Goal: Task Accomplishment & Management: Use online tool/utility

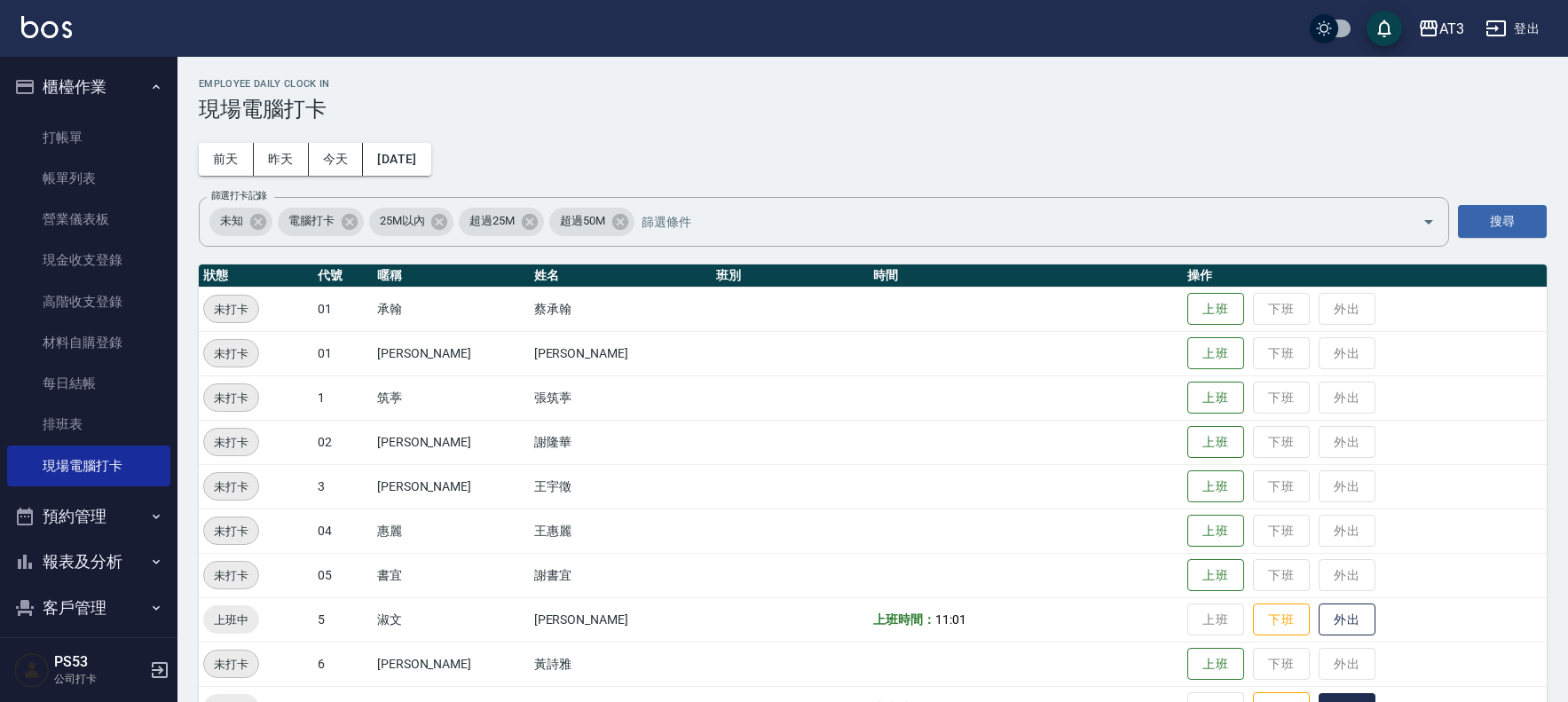
scroll to position [295, 0]
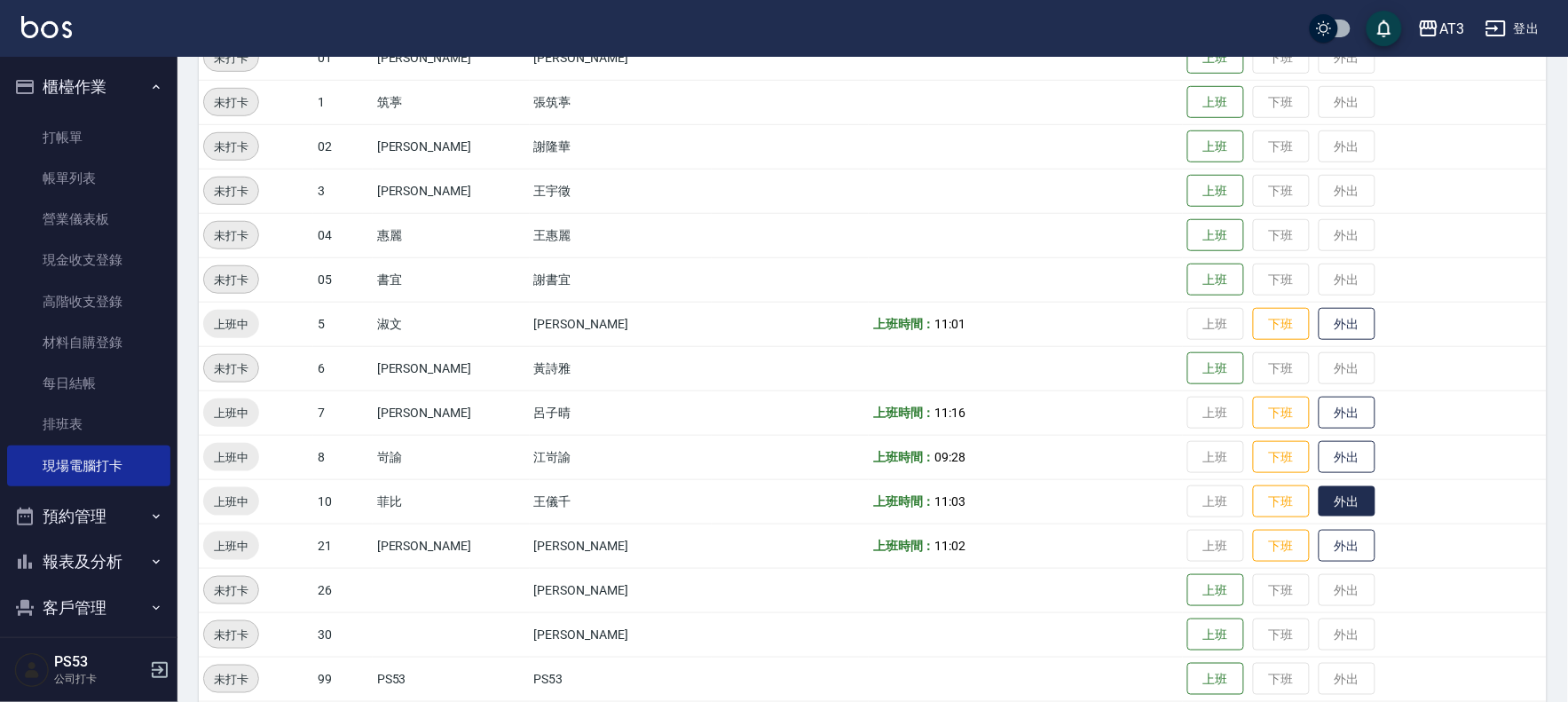
click at [1318, 492] on button "外出" at bounding box center [1347, 502] width 57 height 31
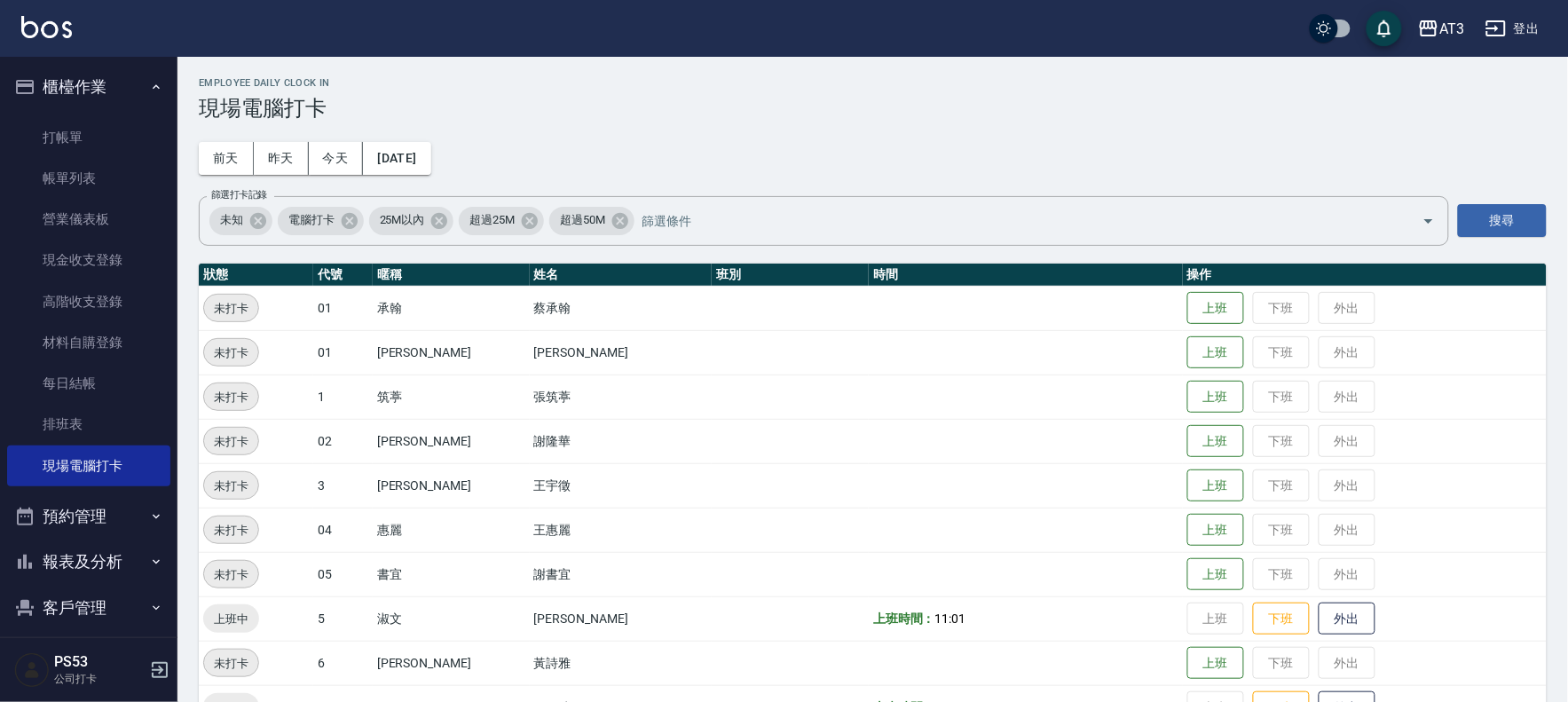
scroll to position [0, 0]
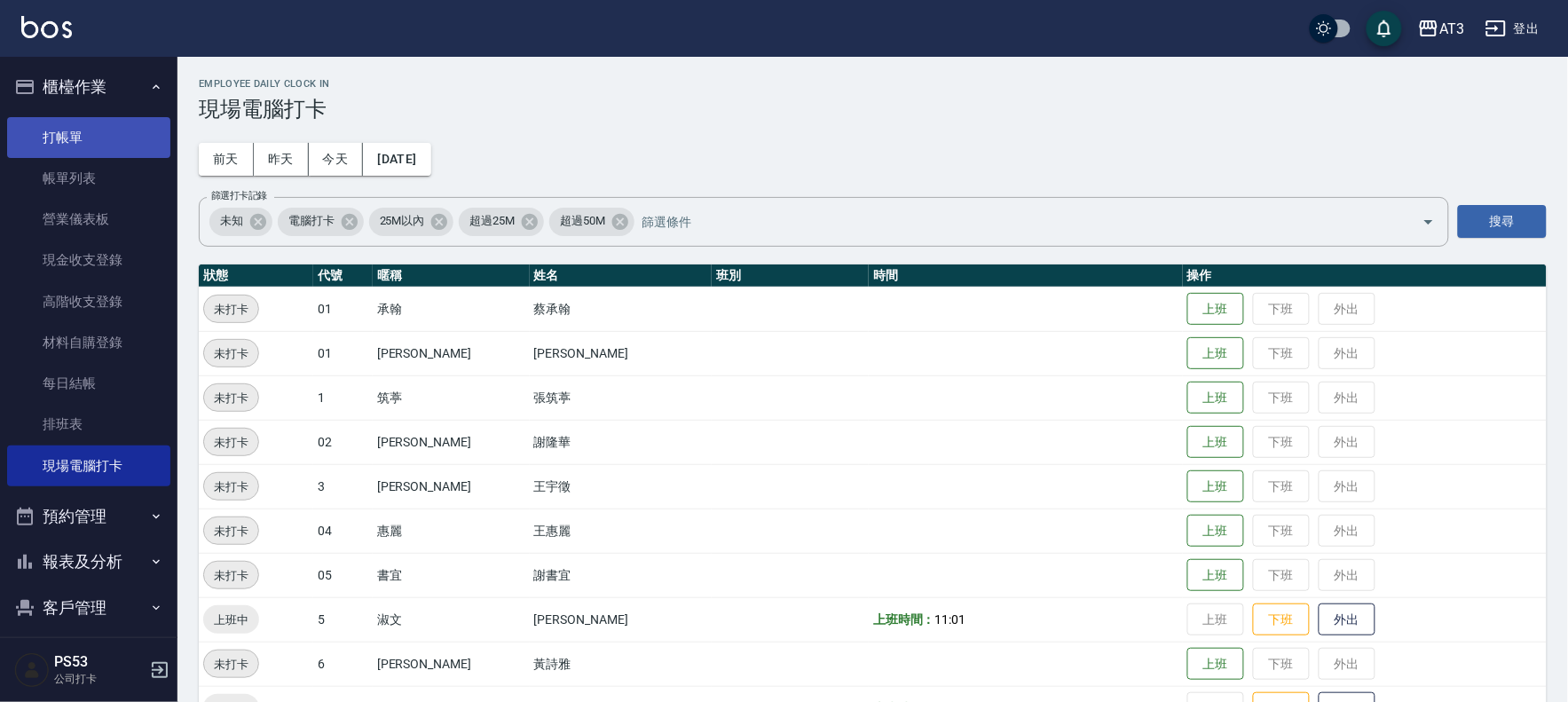
click at [66, 124] on link "打帳單" at bounding box center [88, 137] width 163 height 40
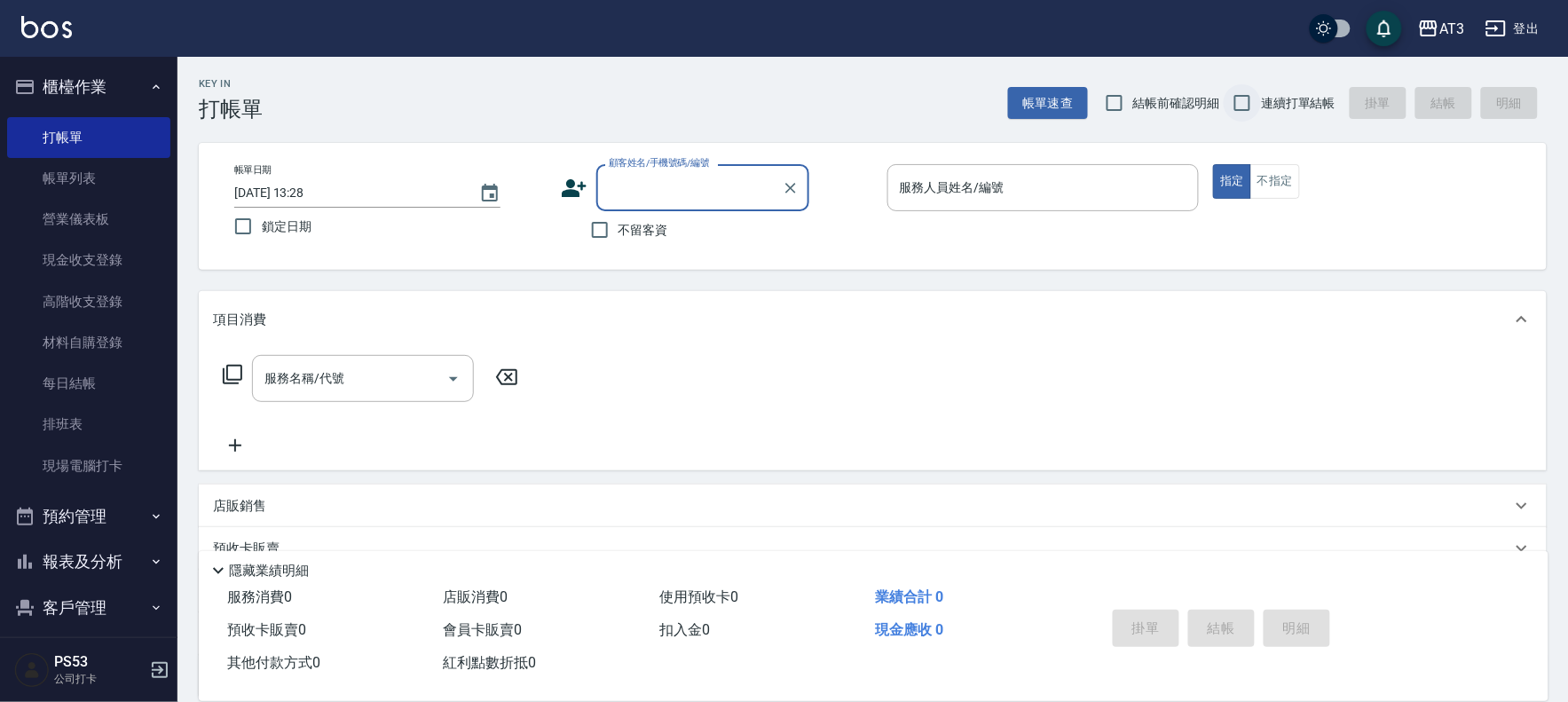
click at [1245, 86] on input "連續打單結帳" at bounding box center [1242, 103] width 37 height 38
checkbox input "true"
click at [560, 185] on icon at bounding box center [573, 188] width 27 height 27
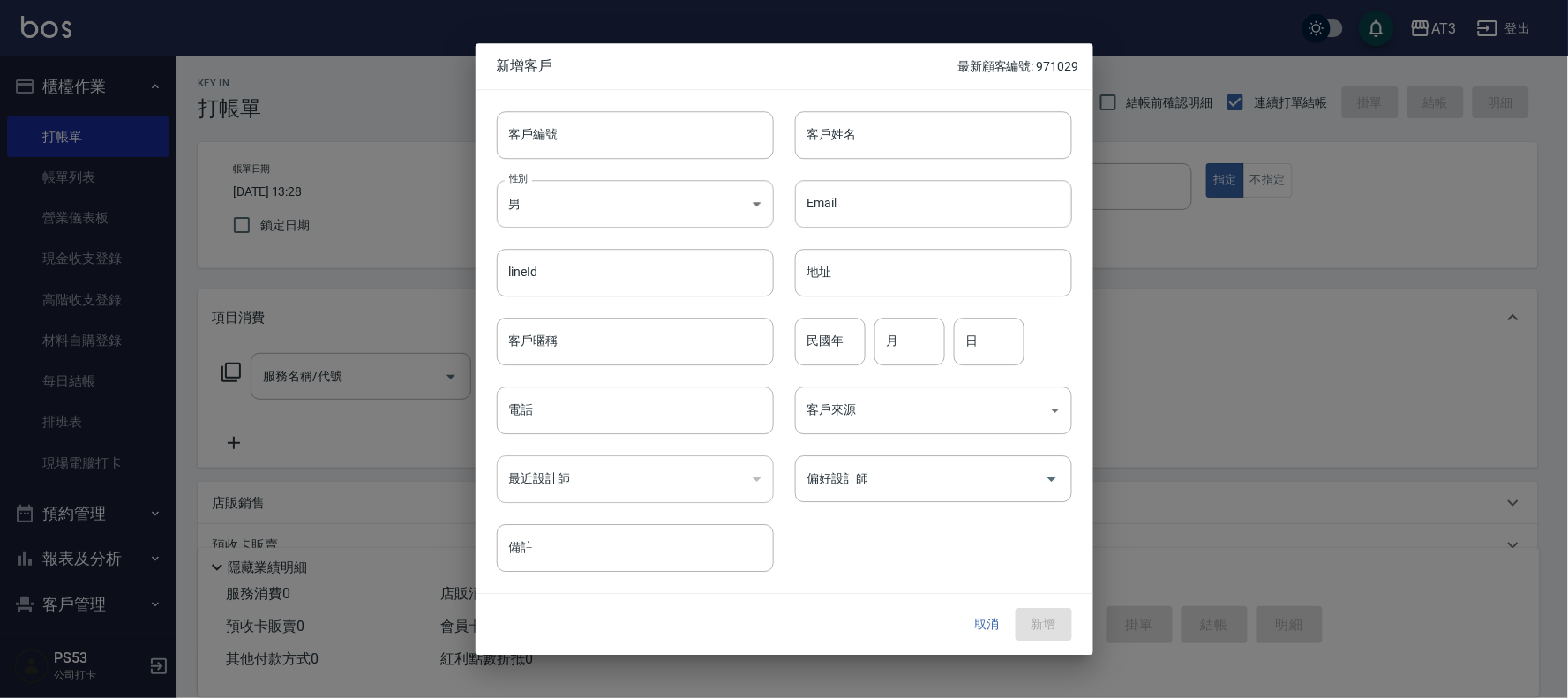
click at [644, 109] on div "客戶編號 客戶編號" at bounding box center [625, 125] width 298 height 69
click at [638, 133] on input "客戶編號" at bounding box center [635, 134] width 277 height 48
type input "990707"
type input "[PERSON_NAME]"
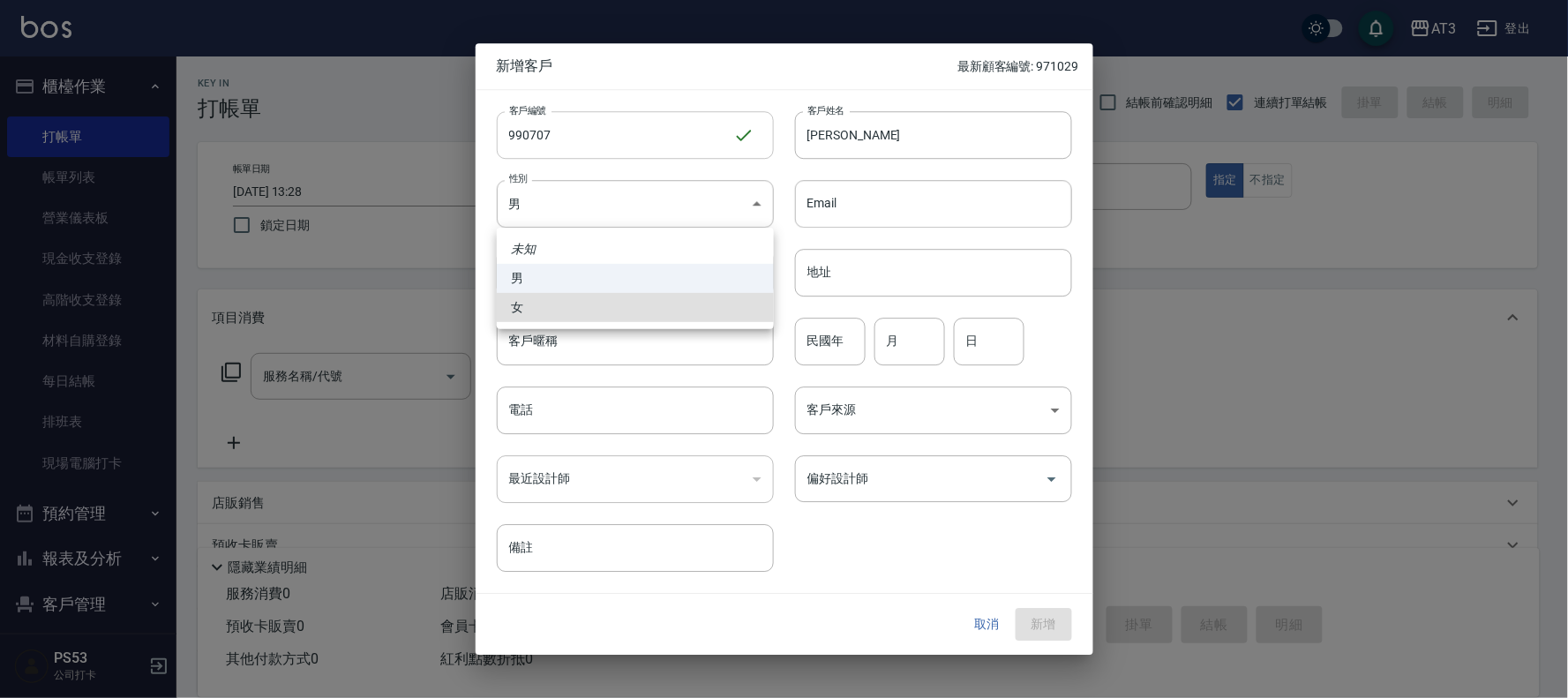
type input "[DEMOGRAPHIC_DATA]"
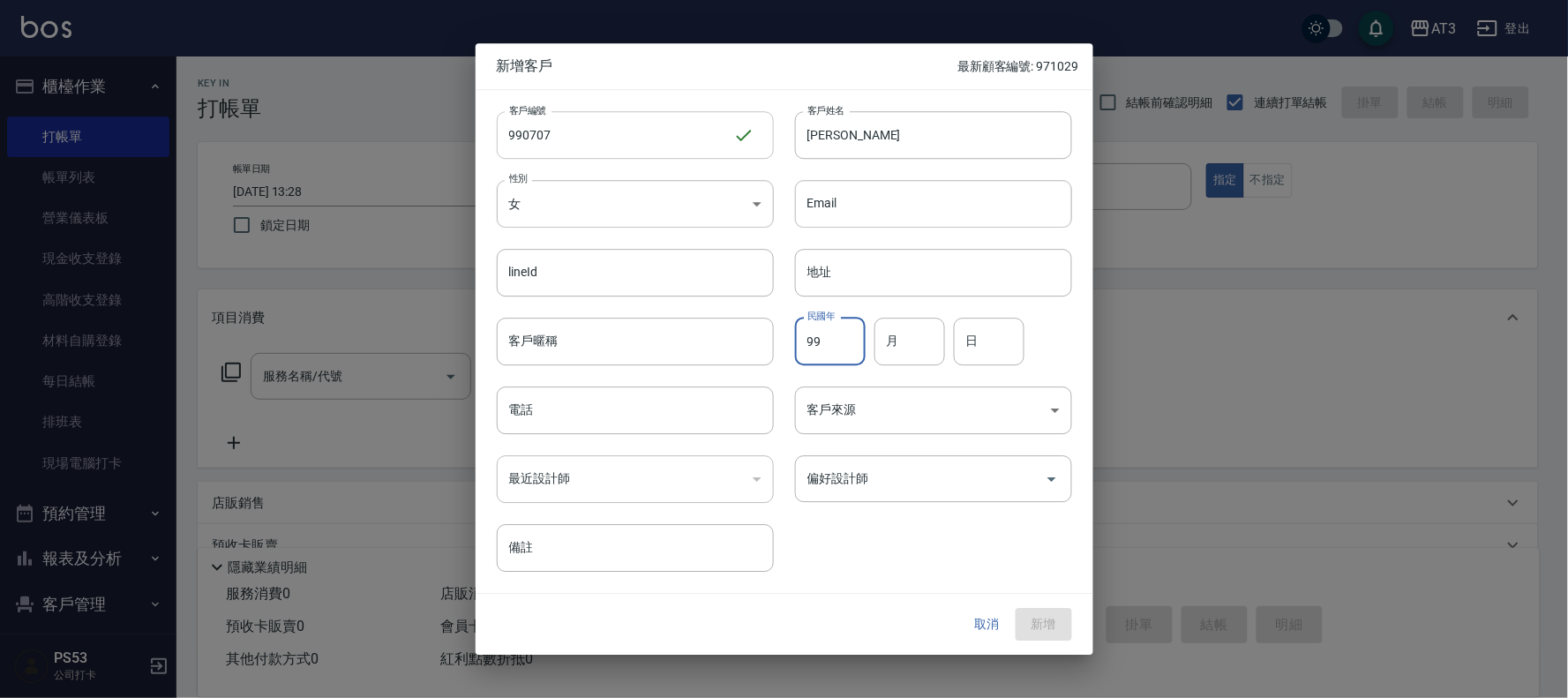
type input "99"
type input "7"
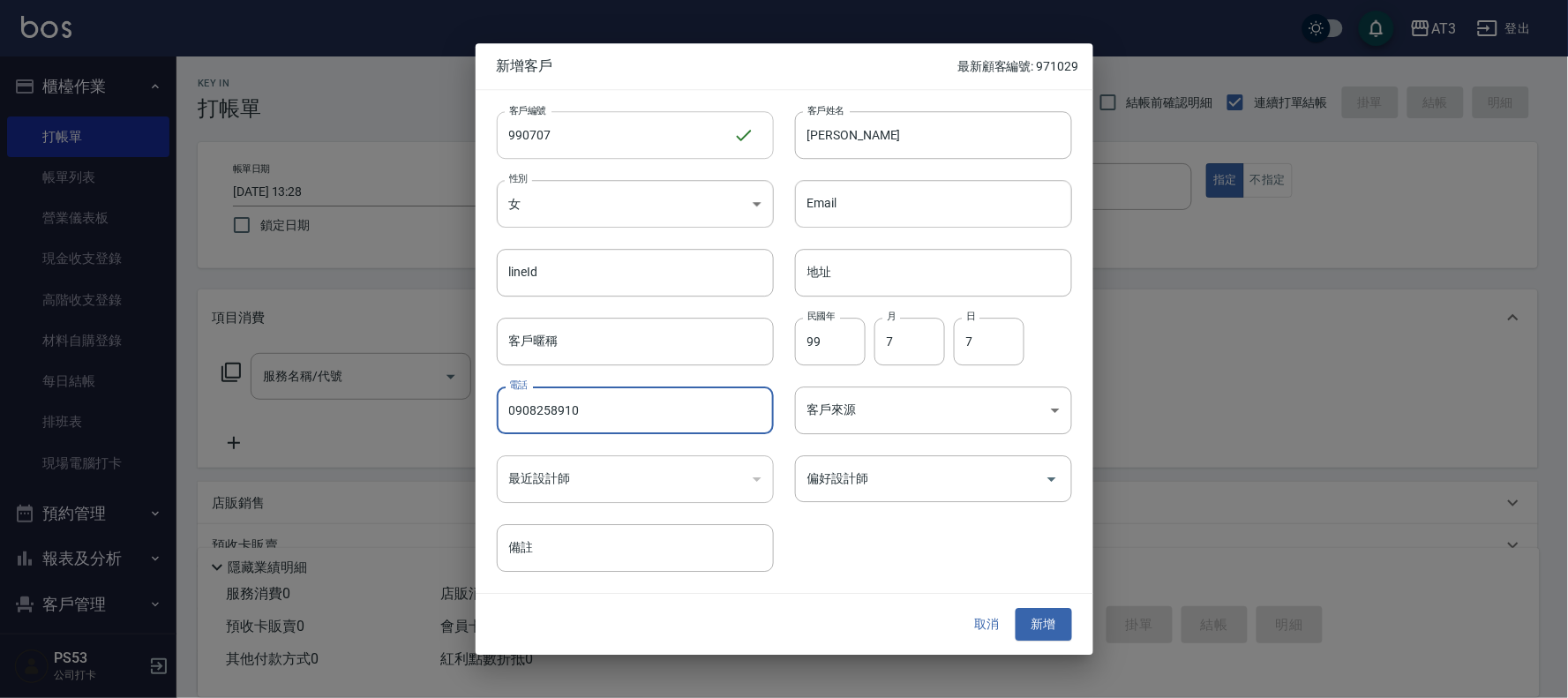
type input "0908258910"
click at [1016, 609] on button "新增" at bounding box center [1044, 624] width 57 height 32
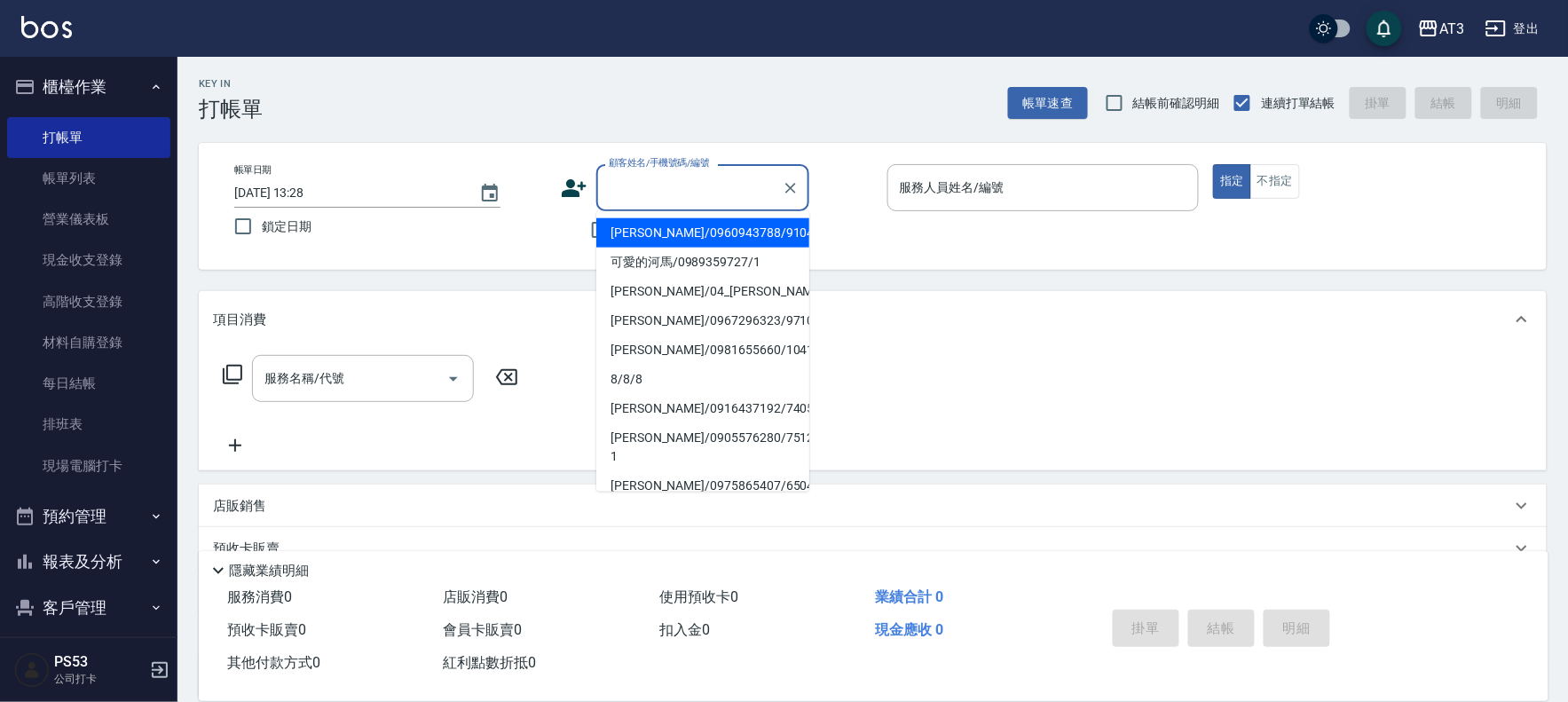
click at [638, 191] on input "顧客姓名/手機號碼/編號" at bounding box center [689, 187] width 171 height 31
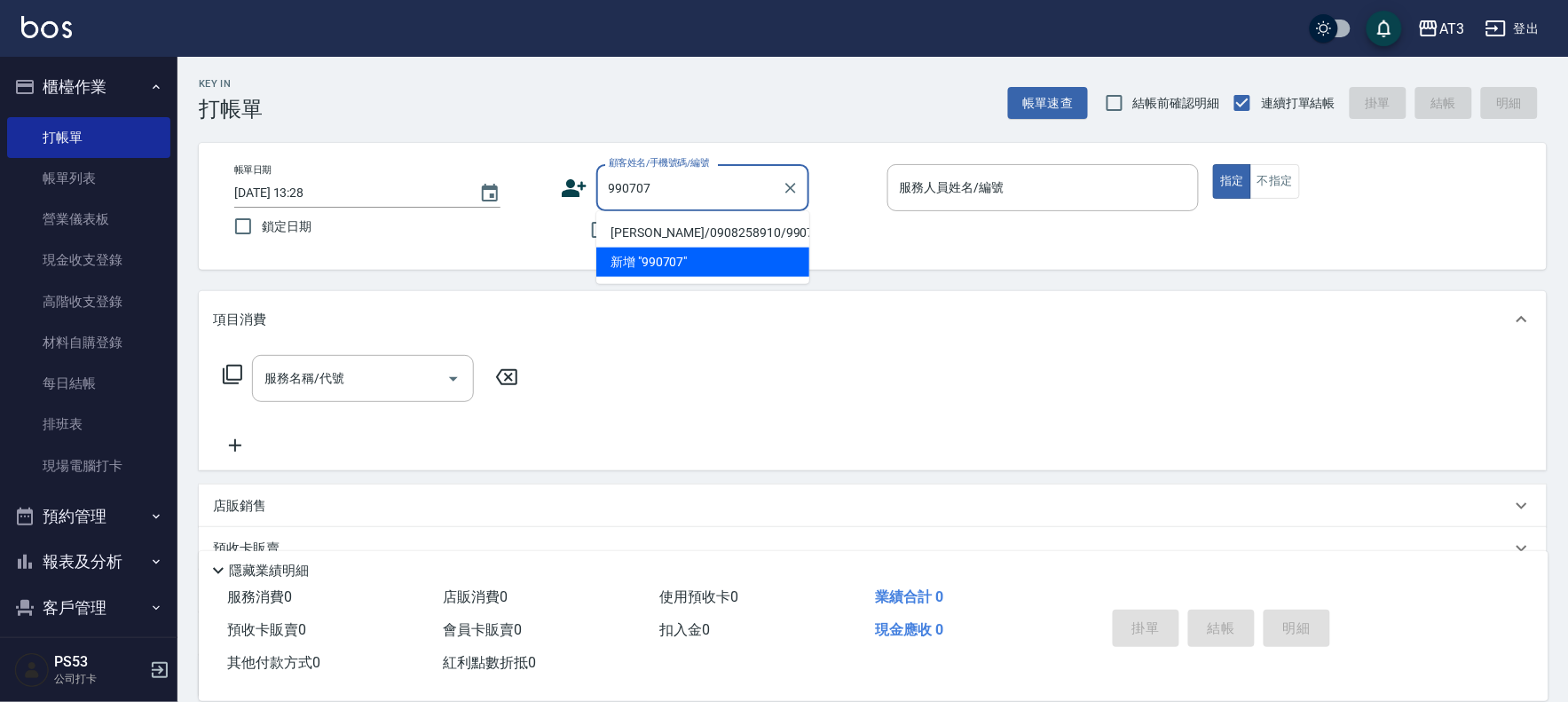
type input "[PERSON_NAME]/0908258910/990707"
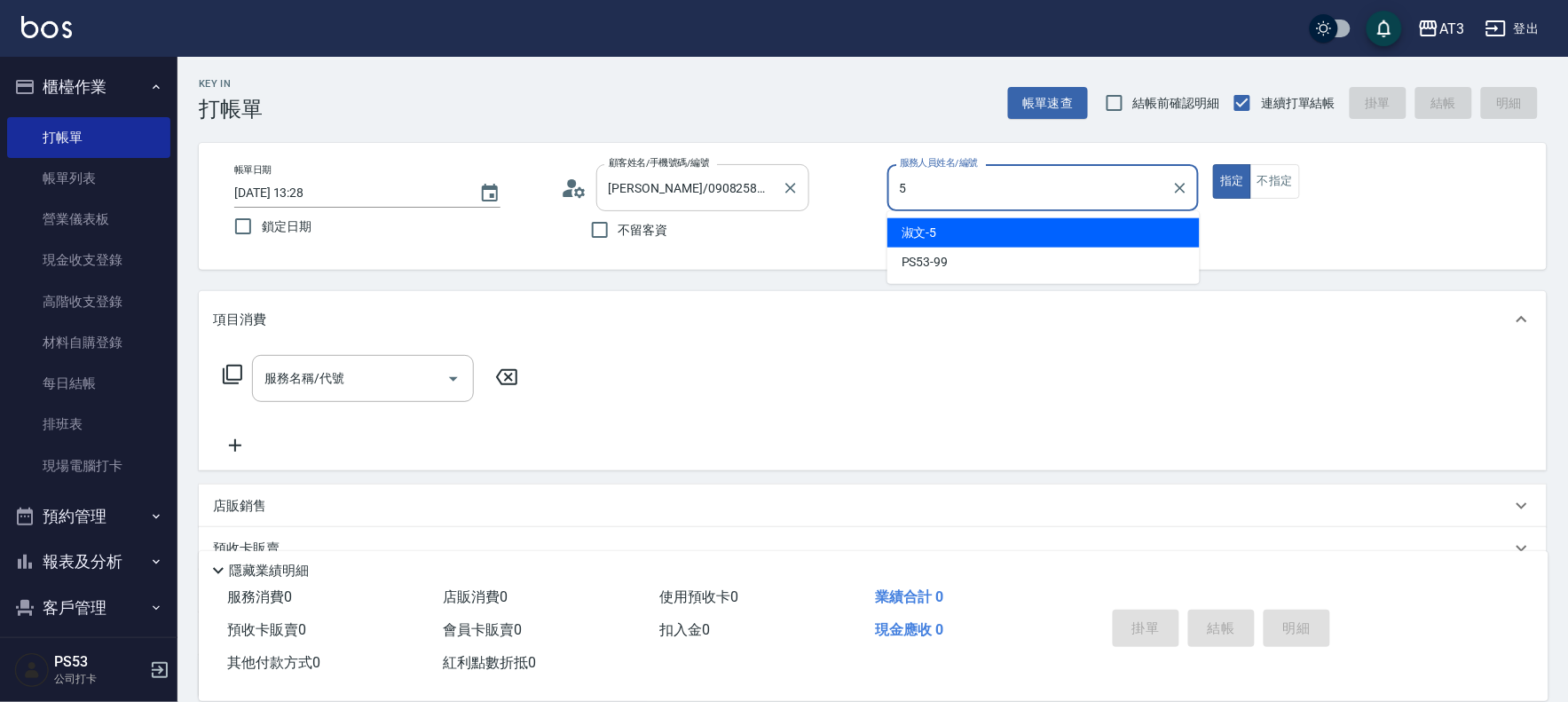
type input "淑文-5"
type button "true"
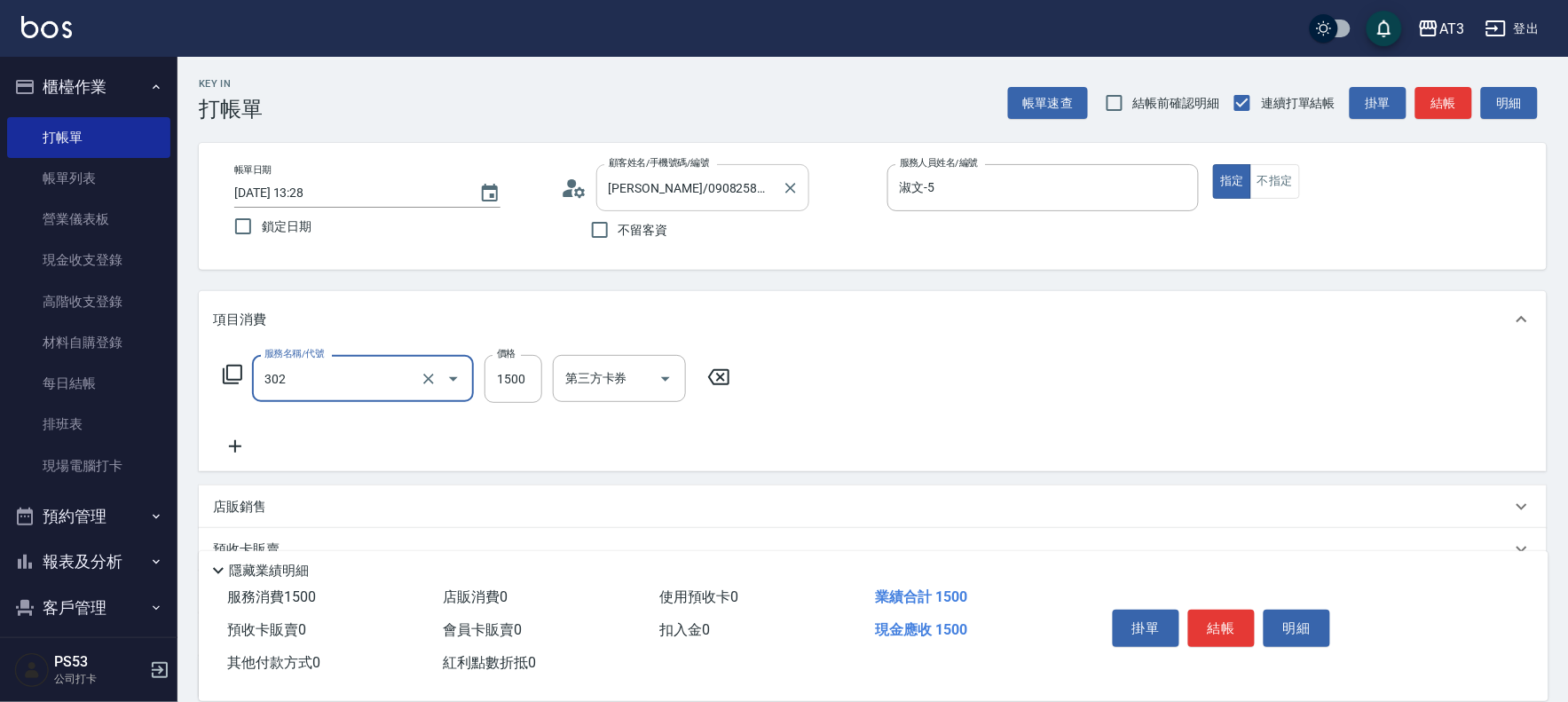
type input "設計燙髮(302)"
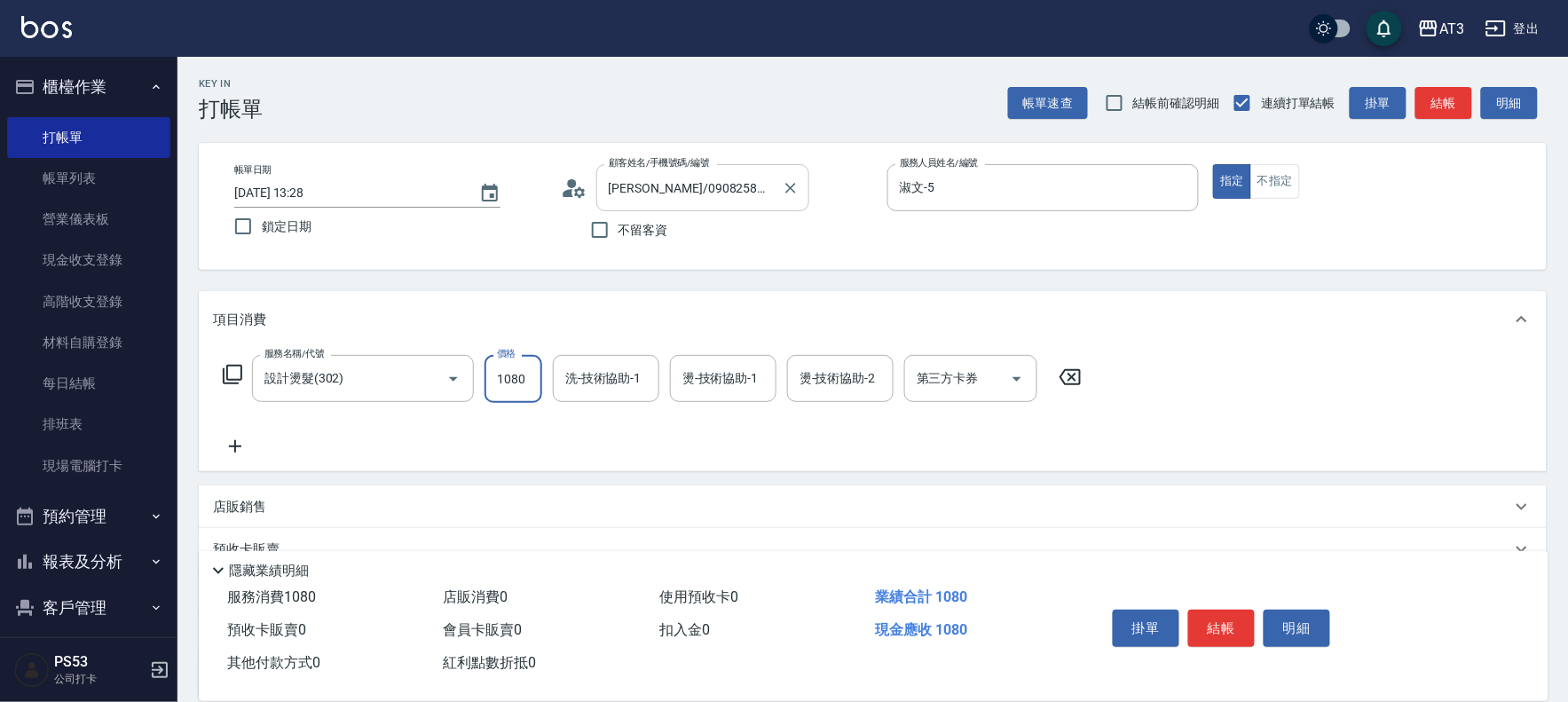
type input "1080"
type input "淑文-5"
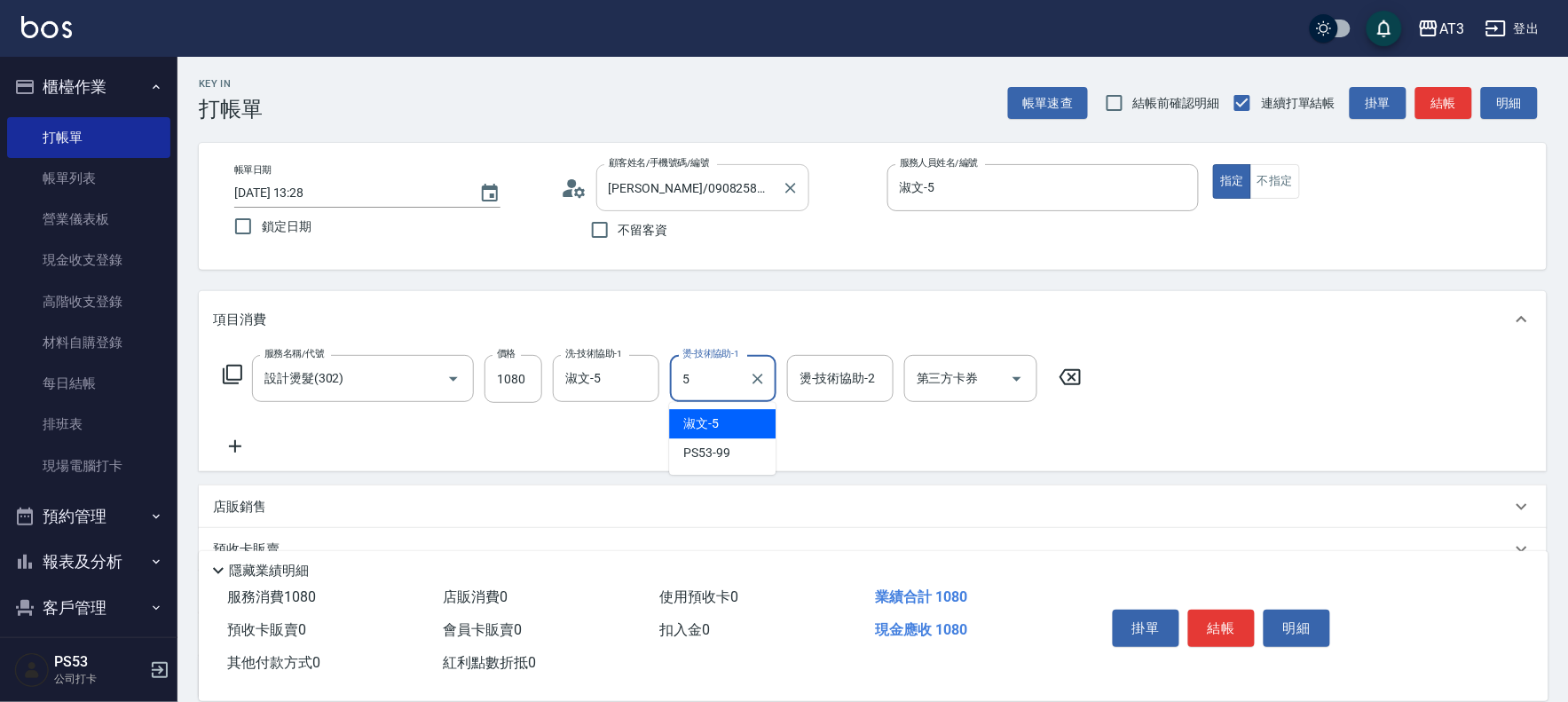
type input "淑文-5"
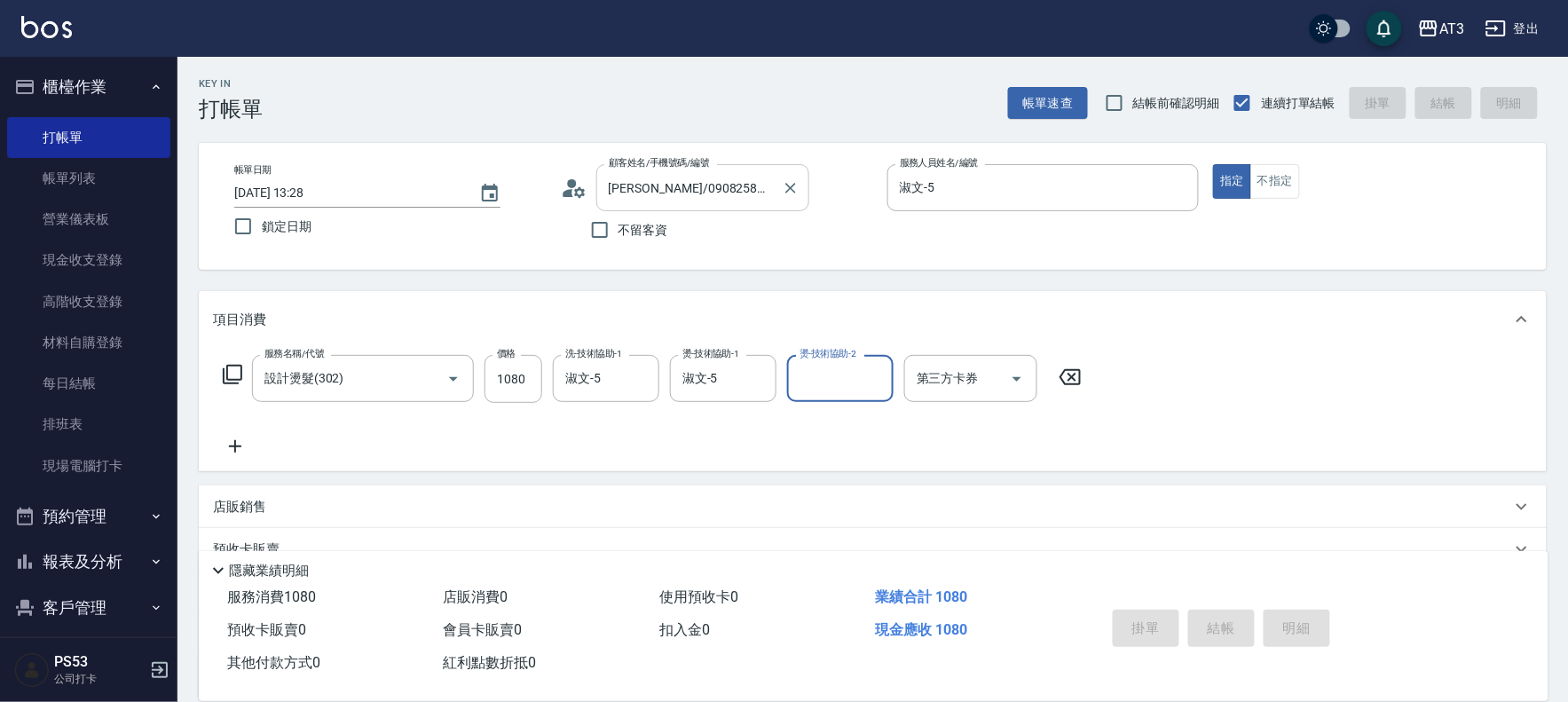
type input "[DATE] 13:29"
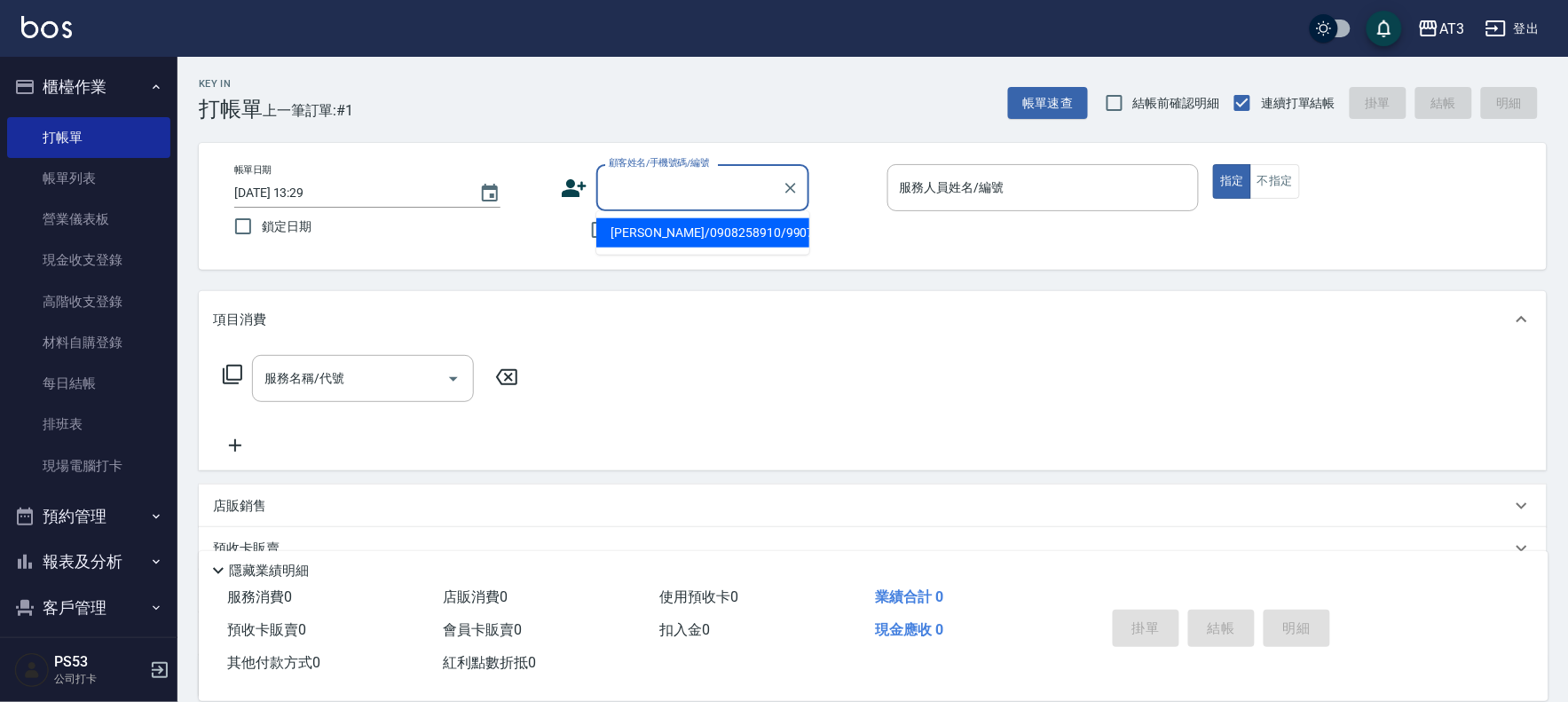
click at [655, 187] on input "顧客姓名/手機號碼/編號" at bounding box center [689, 187] width 171 height 31
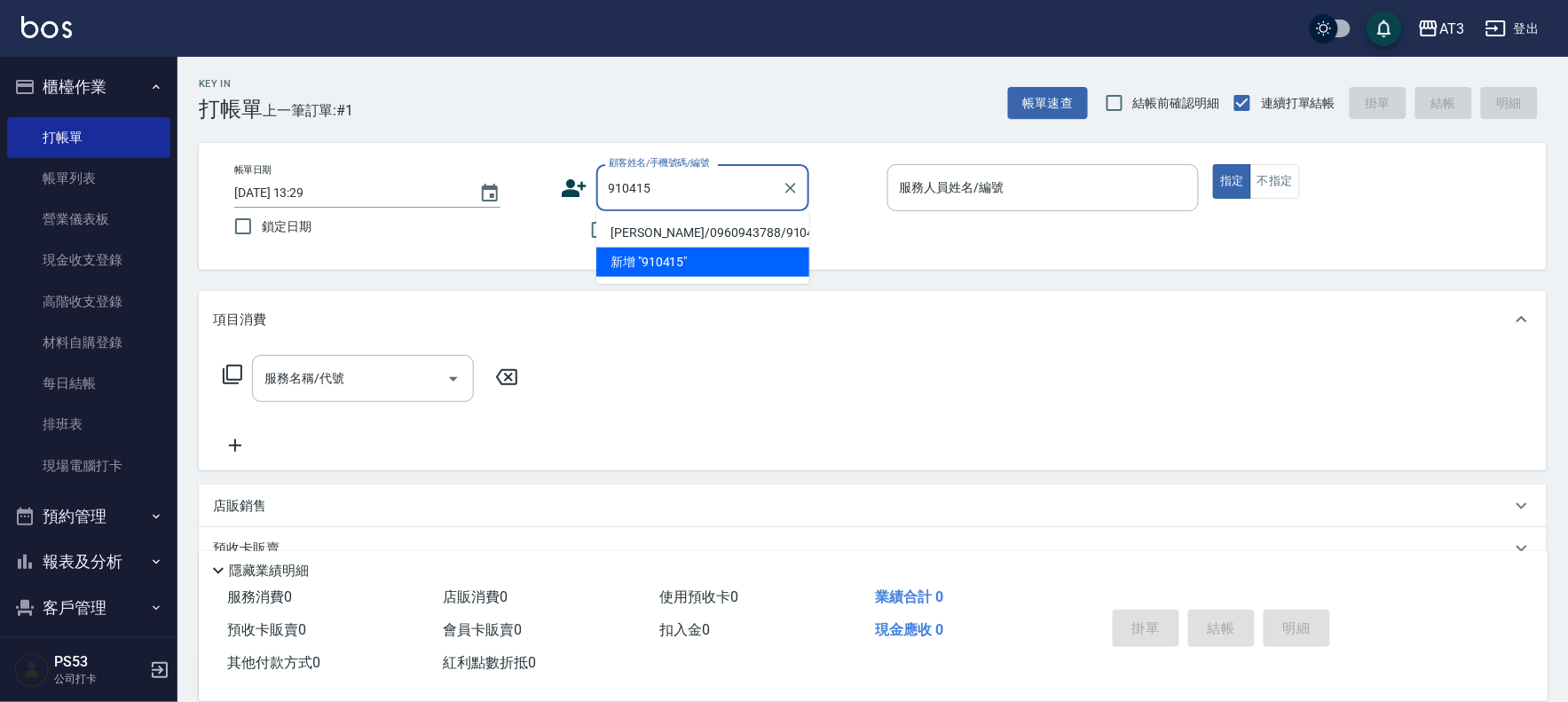
type input "[PERSON_NAME]/0960943788/910415"
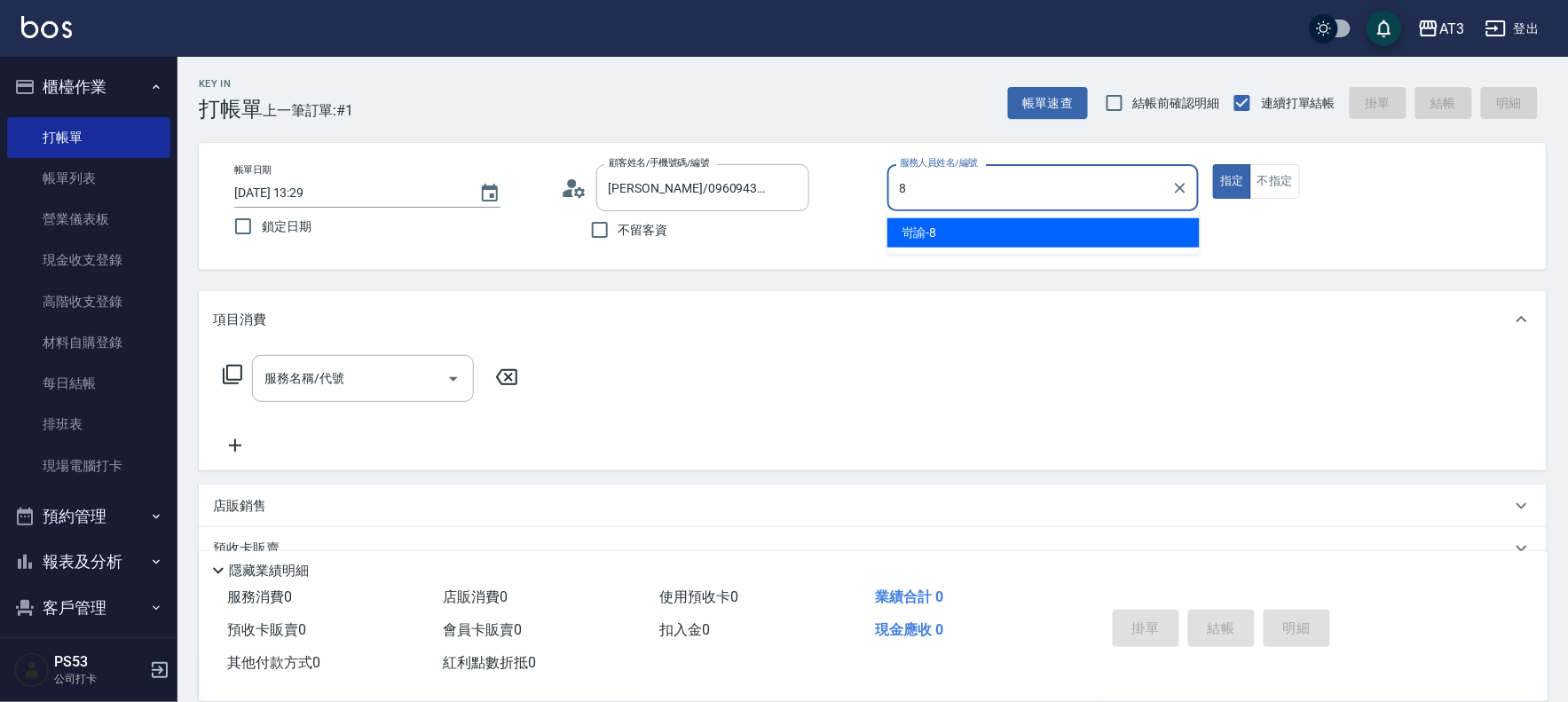
type input "岢諭-8"
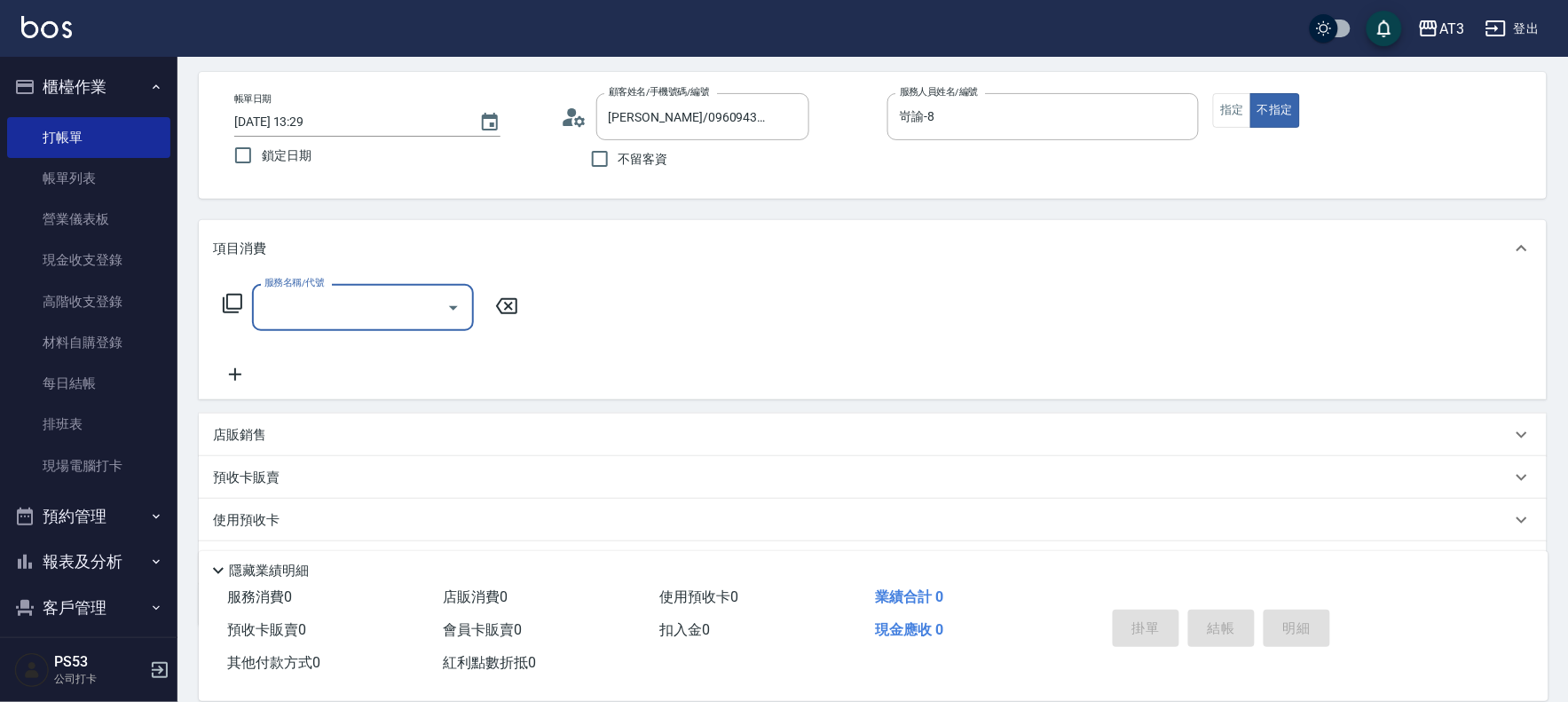
scroll to position [163, 0]
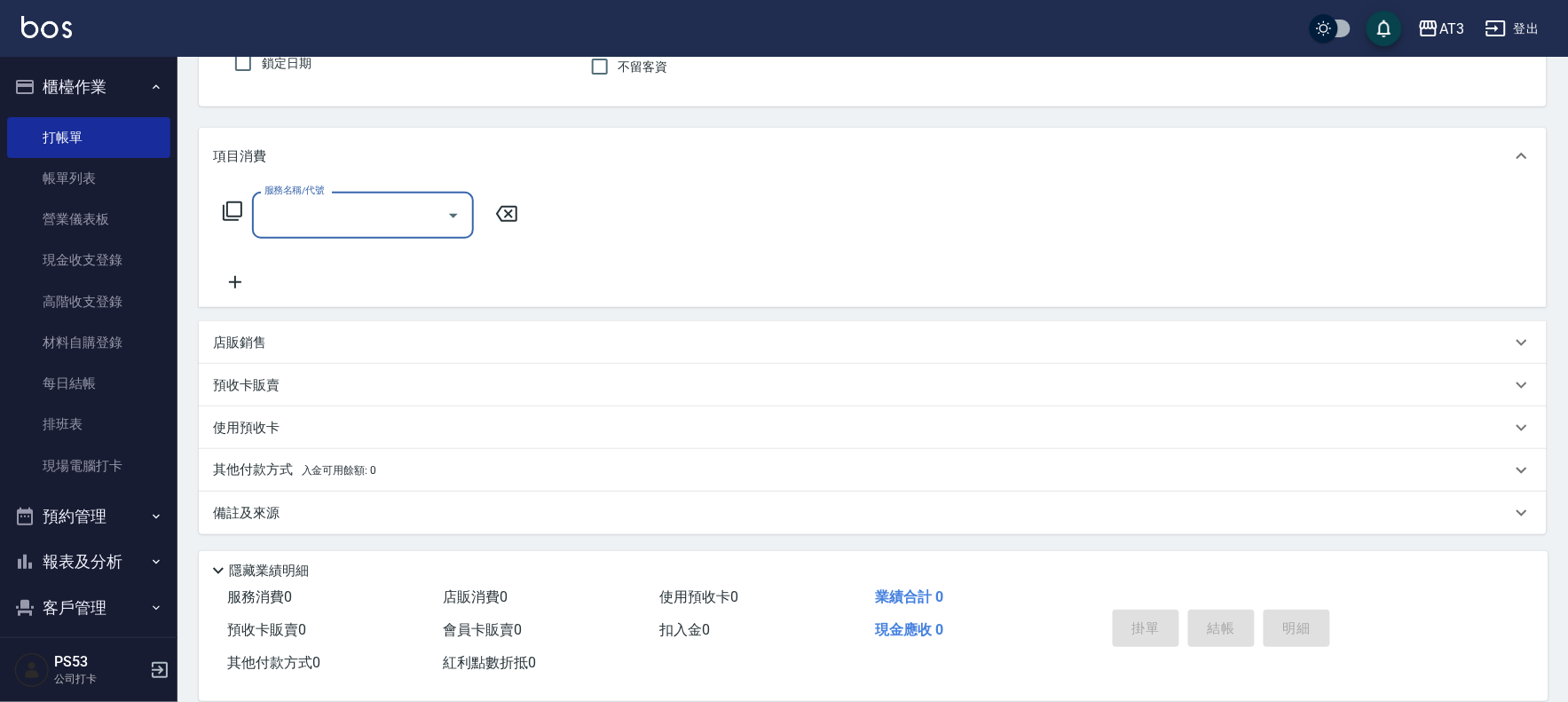
click at [374, 348] on div "店販銷售" at bounding box center [861, 343] width 1298 height 19
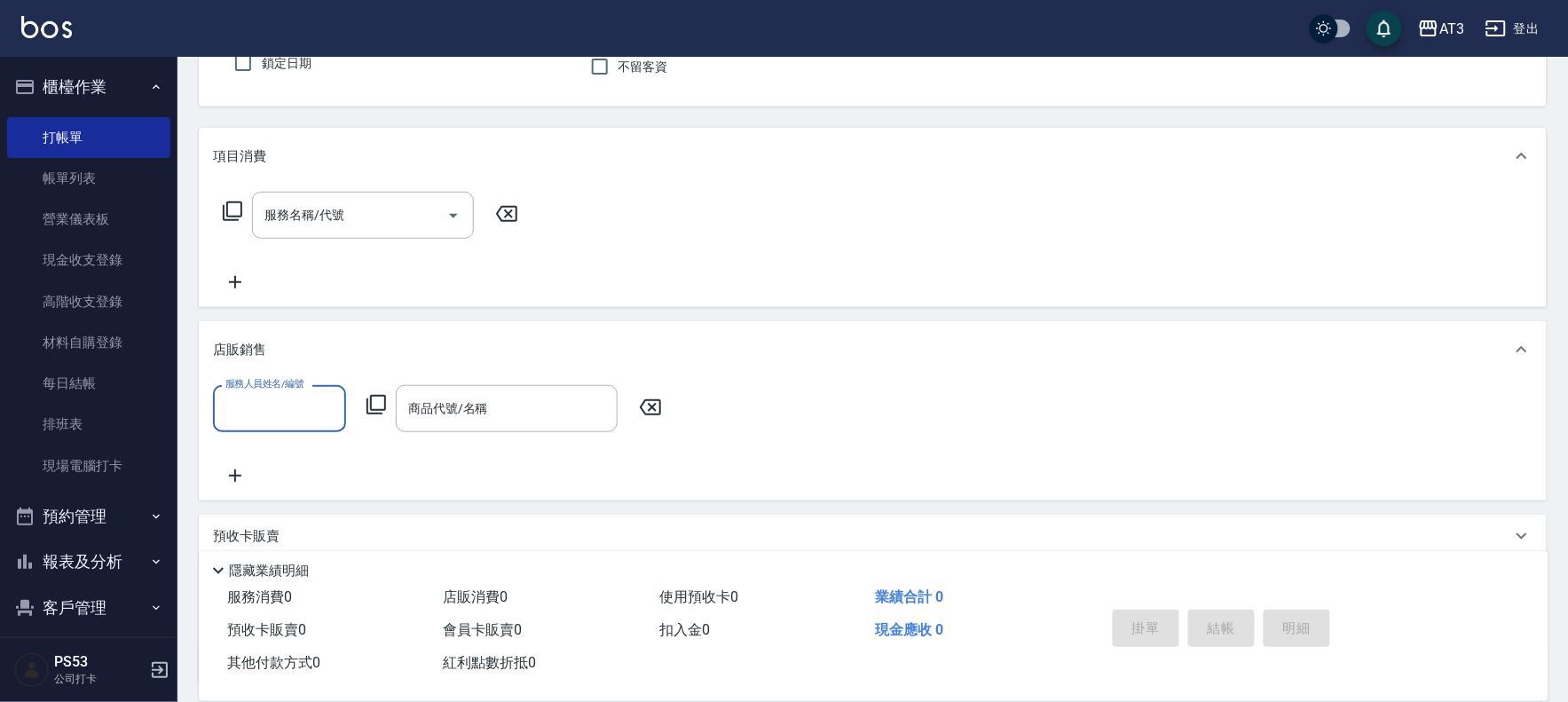
scroll to position [0, 0]
type input "岢諭-8"
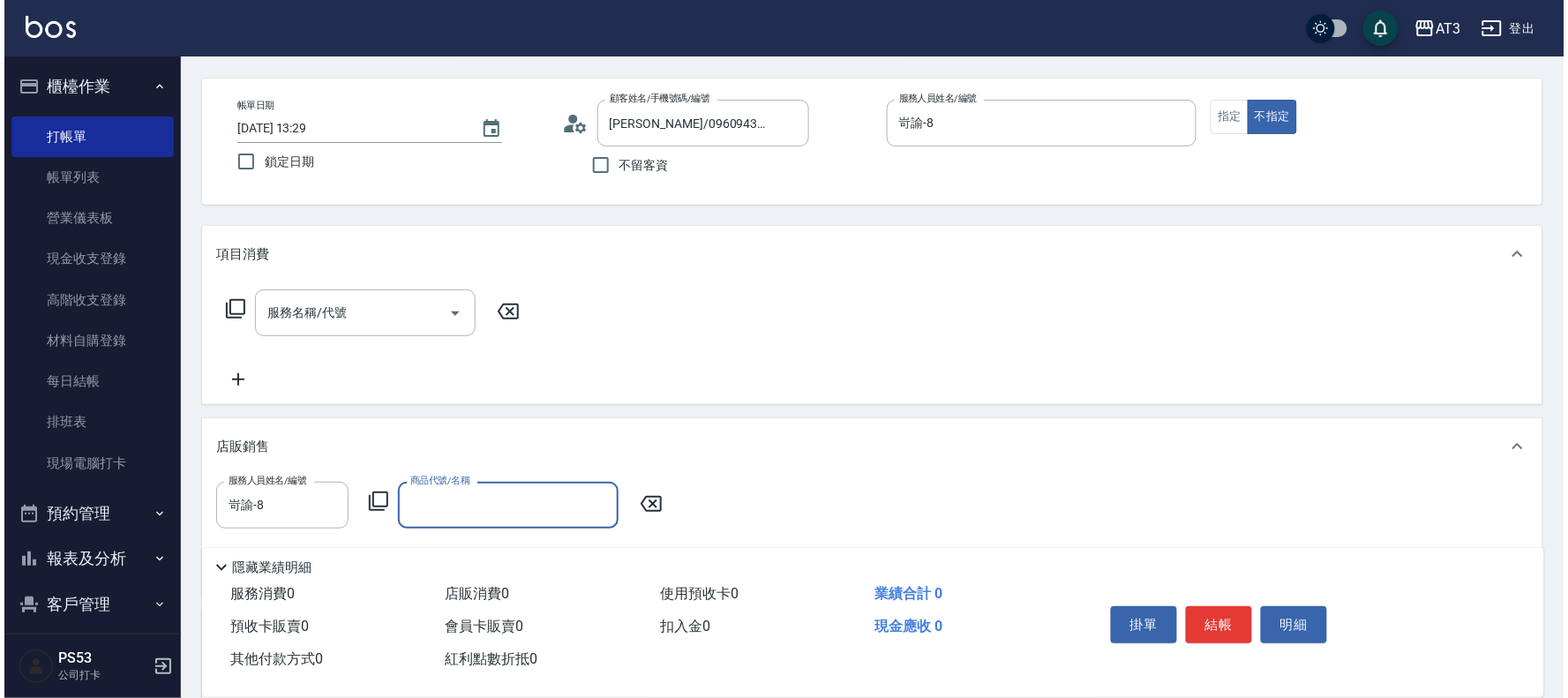
scroll to position [98, 0]
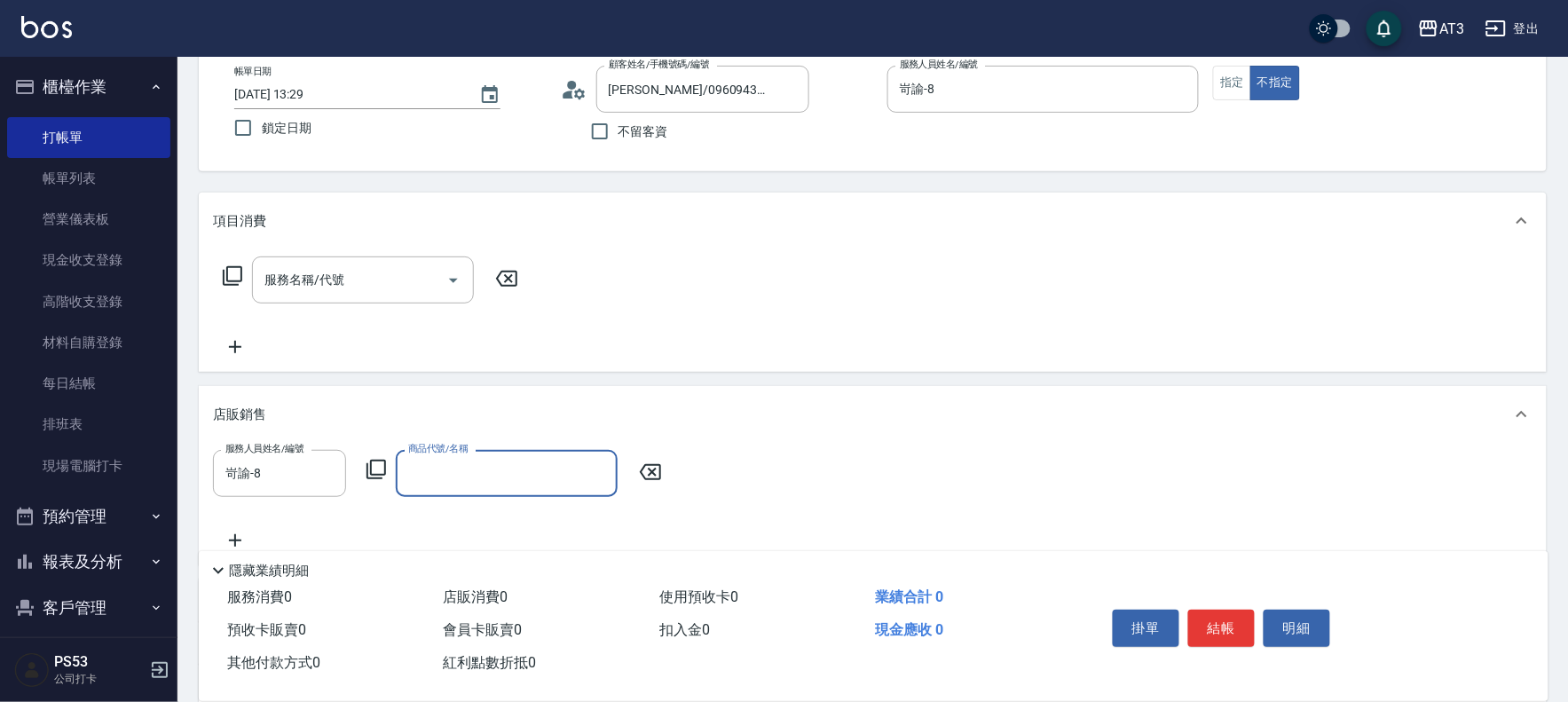
click at [377, 467] on icon at bounding box center [376, 470] width 22 height 22
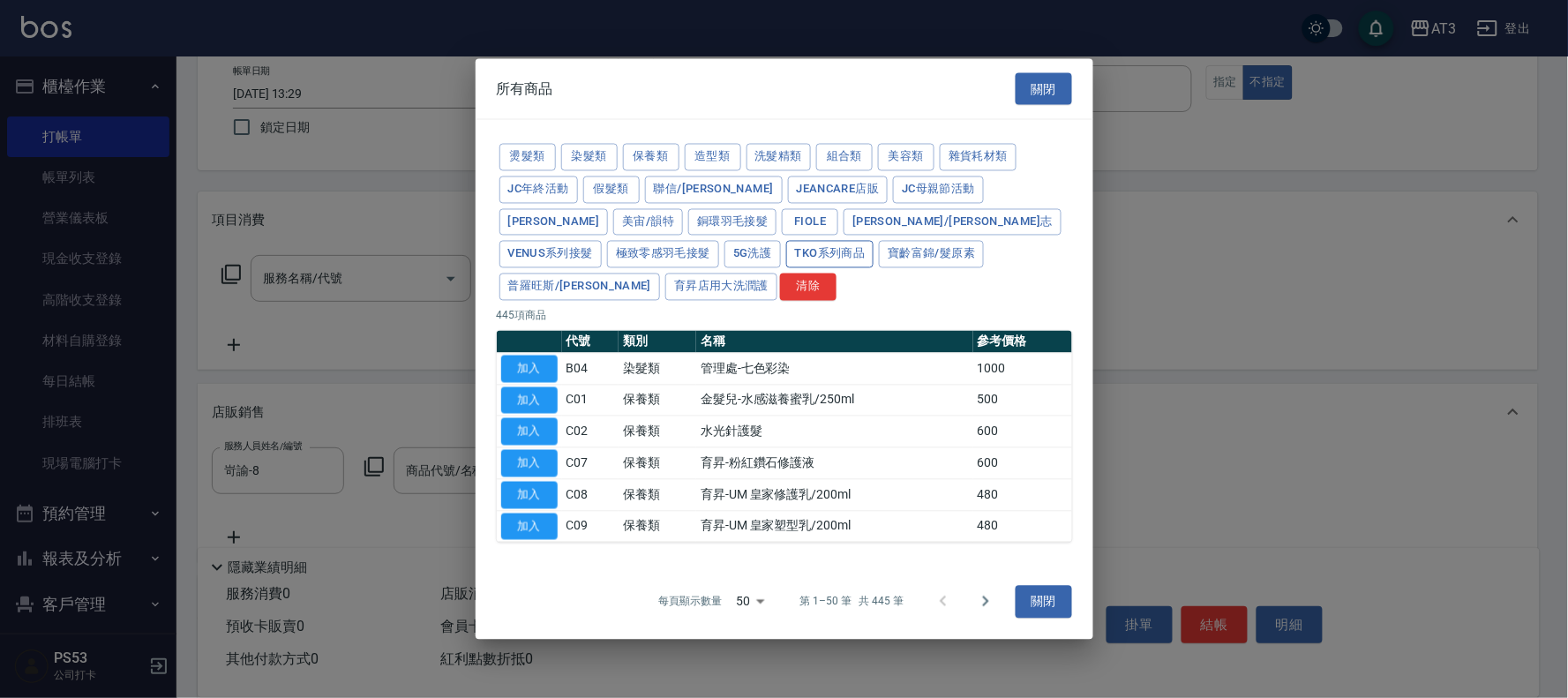
click at [786, 268] on button "TKO系列商品" at bounding box center [830, 254] width 88 height 27
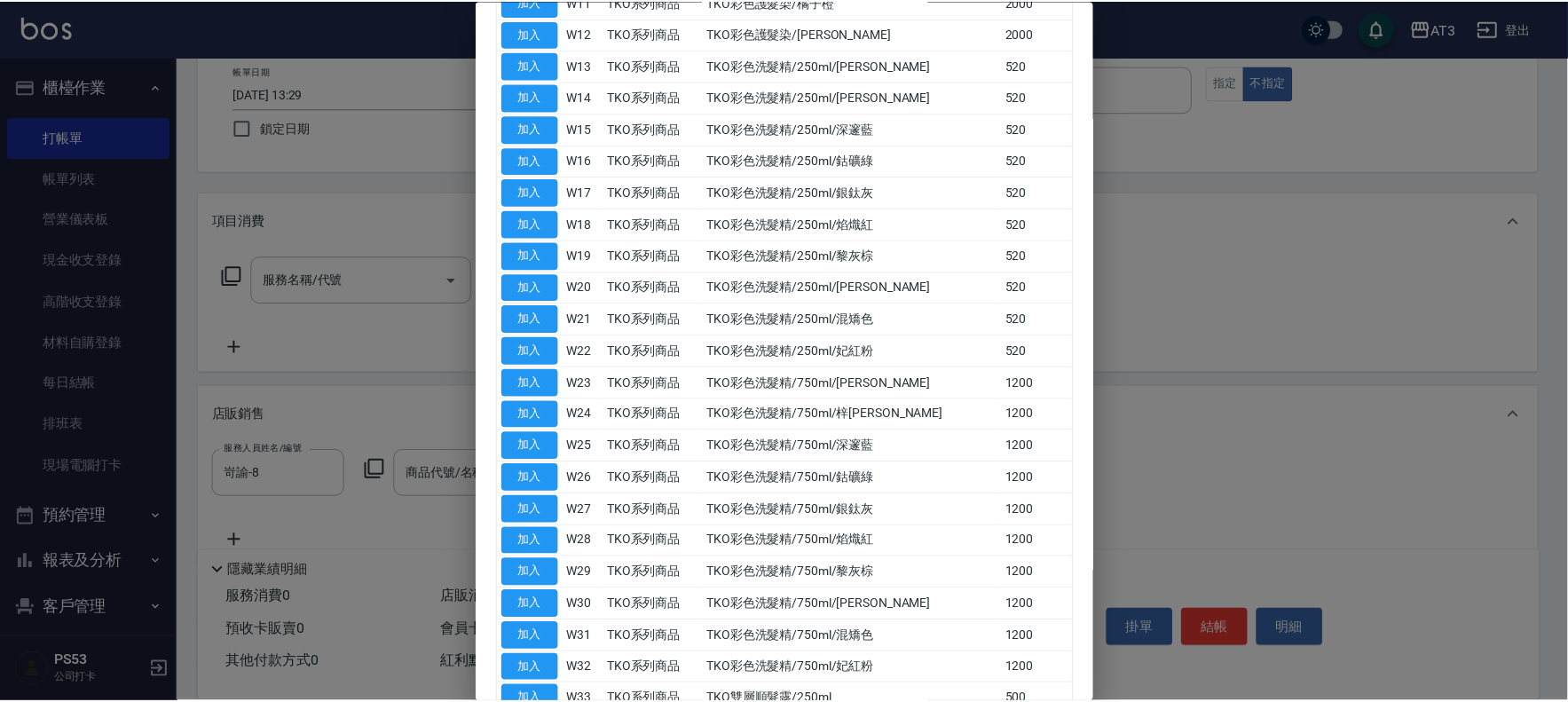
scroll to position [591, 0]
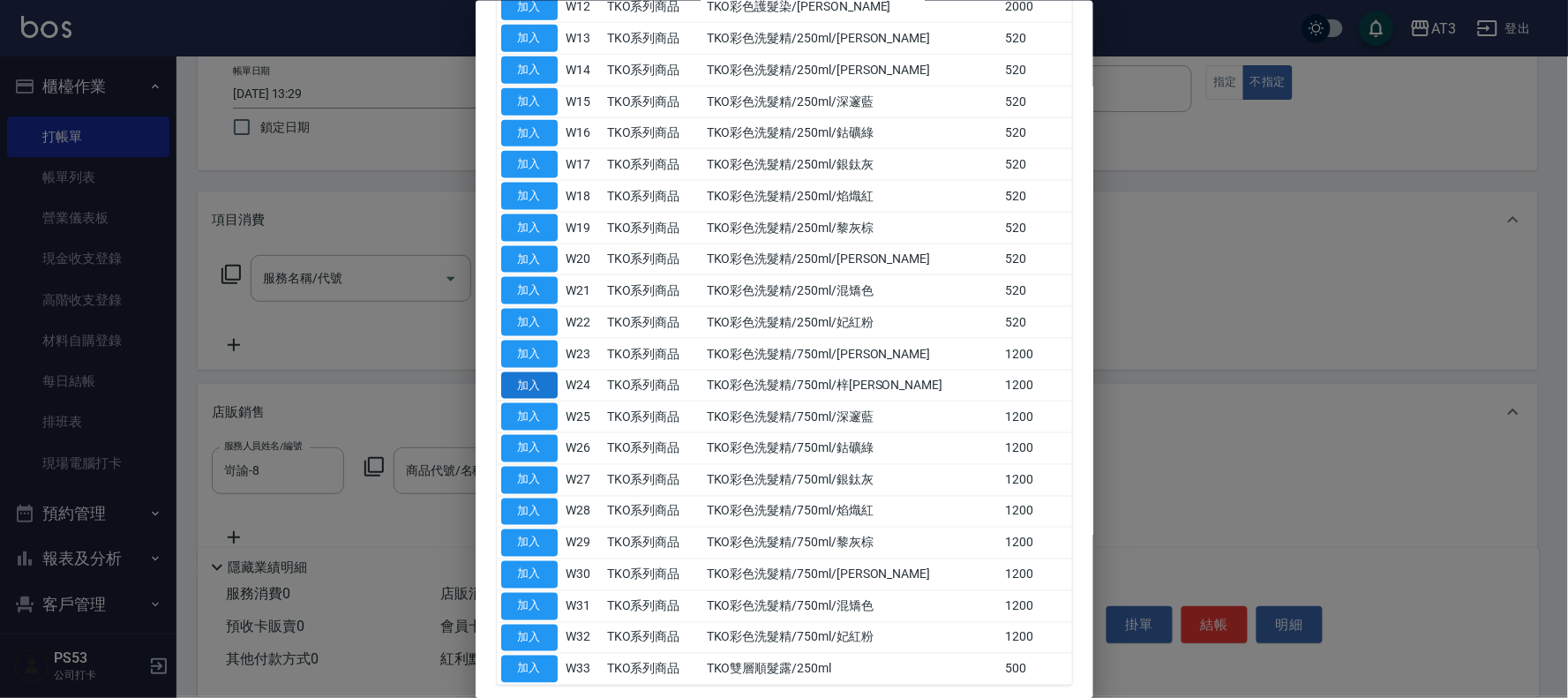
click at [528, 372] on button "加入" at bounding box center [530, 386] width 57 height 27
type input "TKO彩色洗髮精/750ml/梓[PERSON_NAME]"
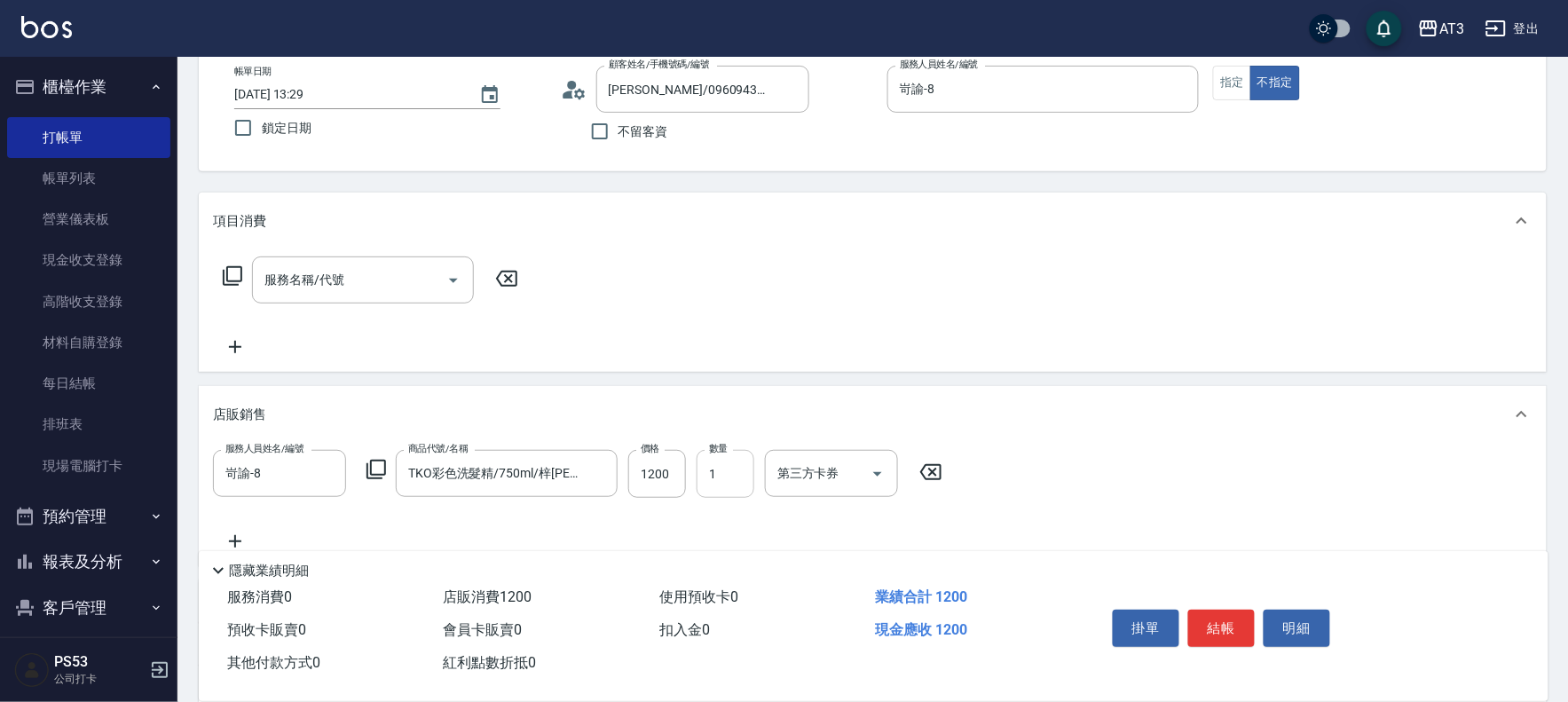
scroll to position [197, 0]
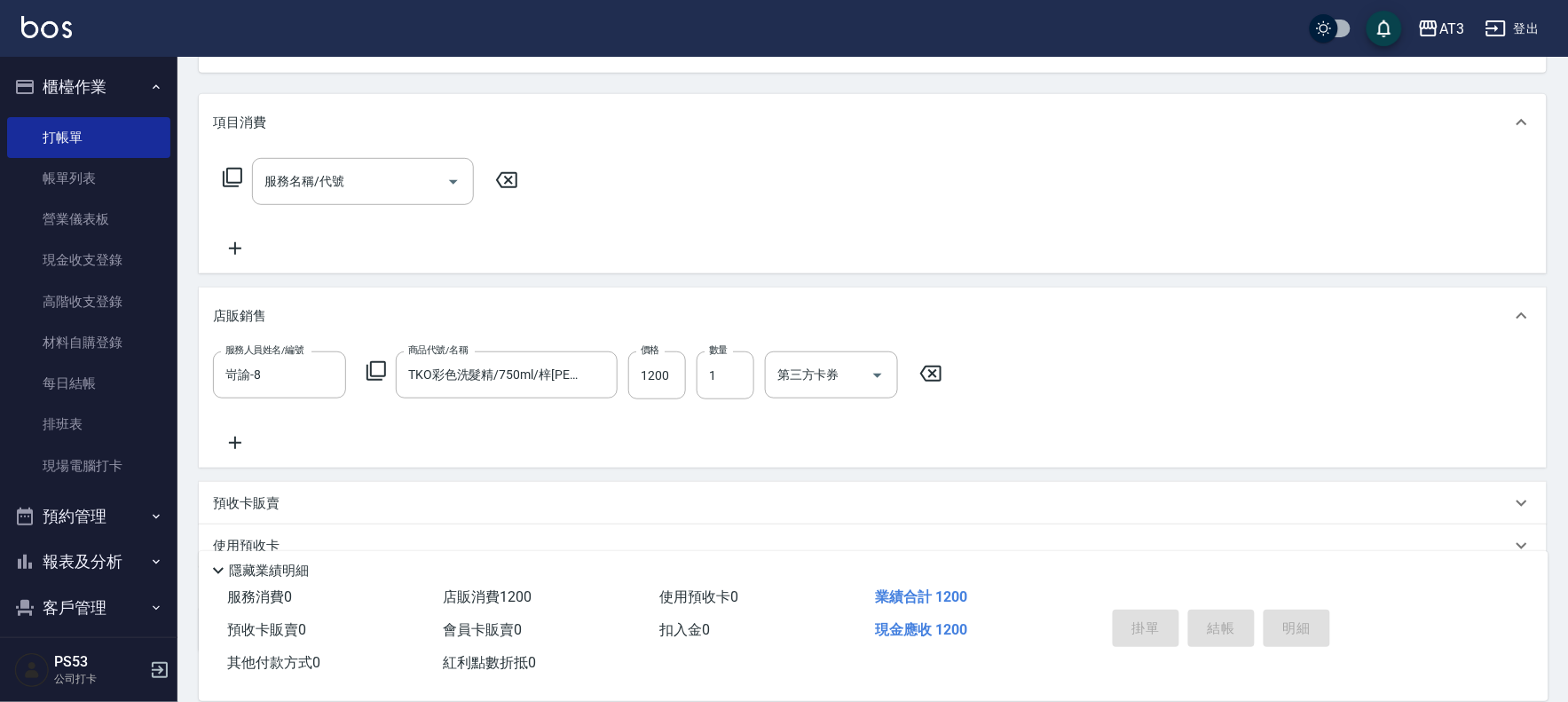
type input "[DATE] 13:31"
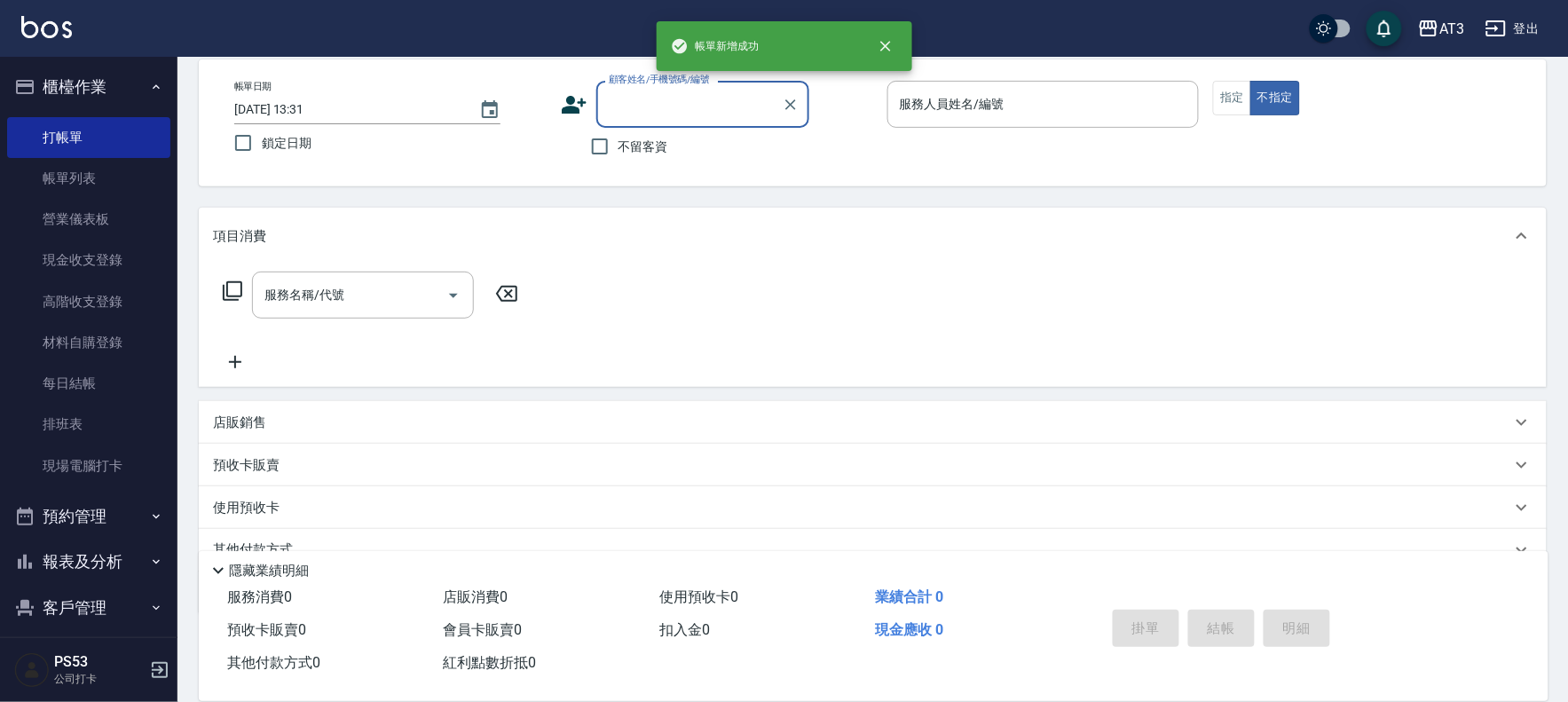
scroll to position [0, 0]
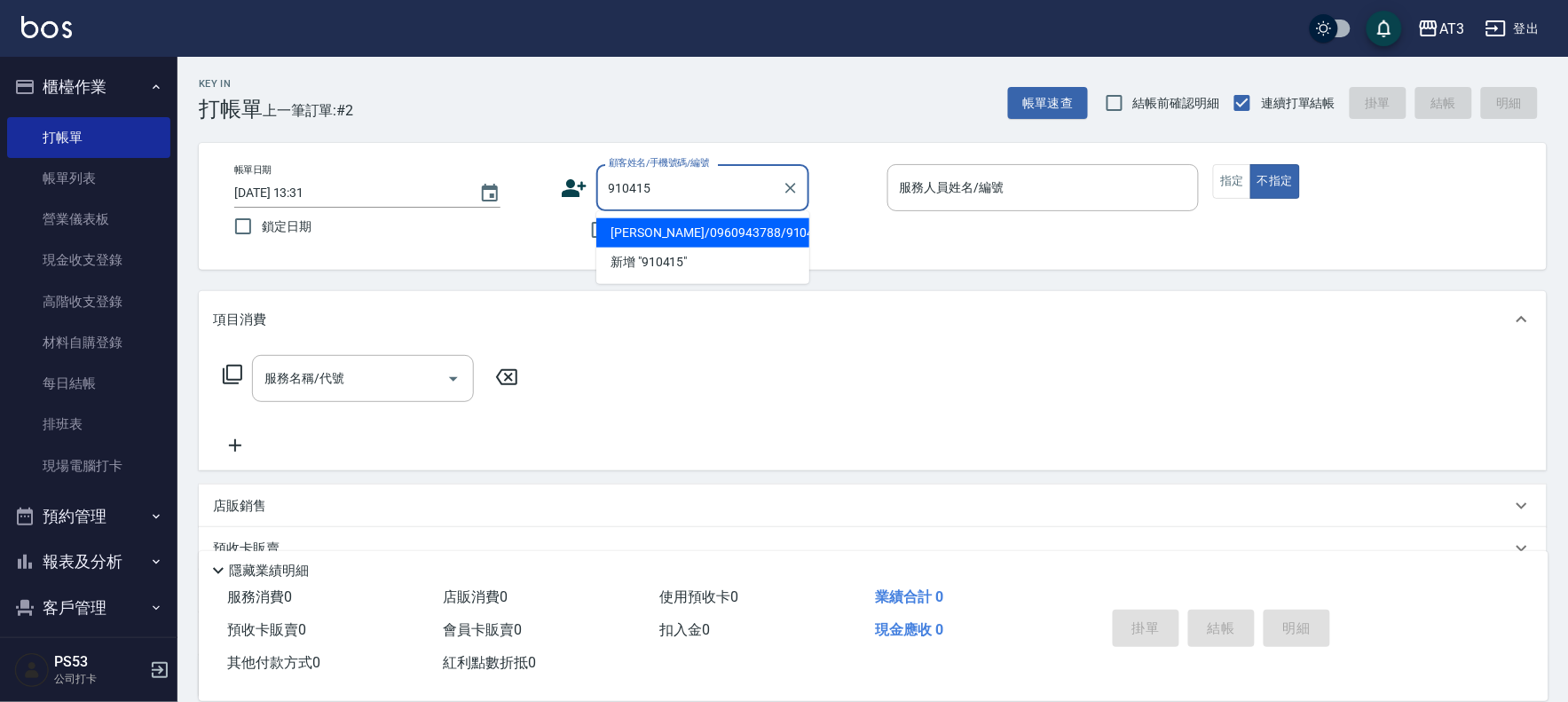
type input "[PERSON_NAME]/0960943788/910415"
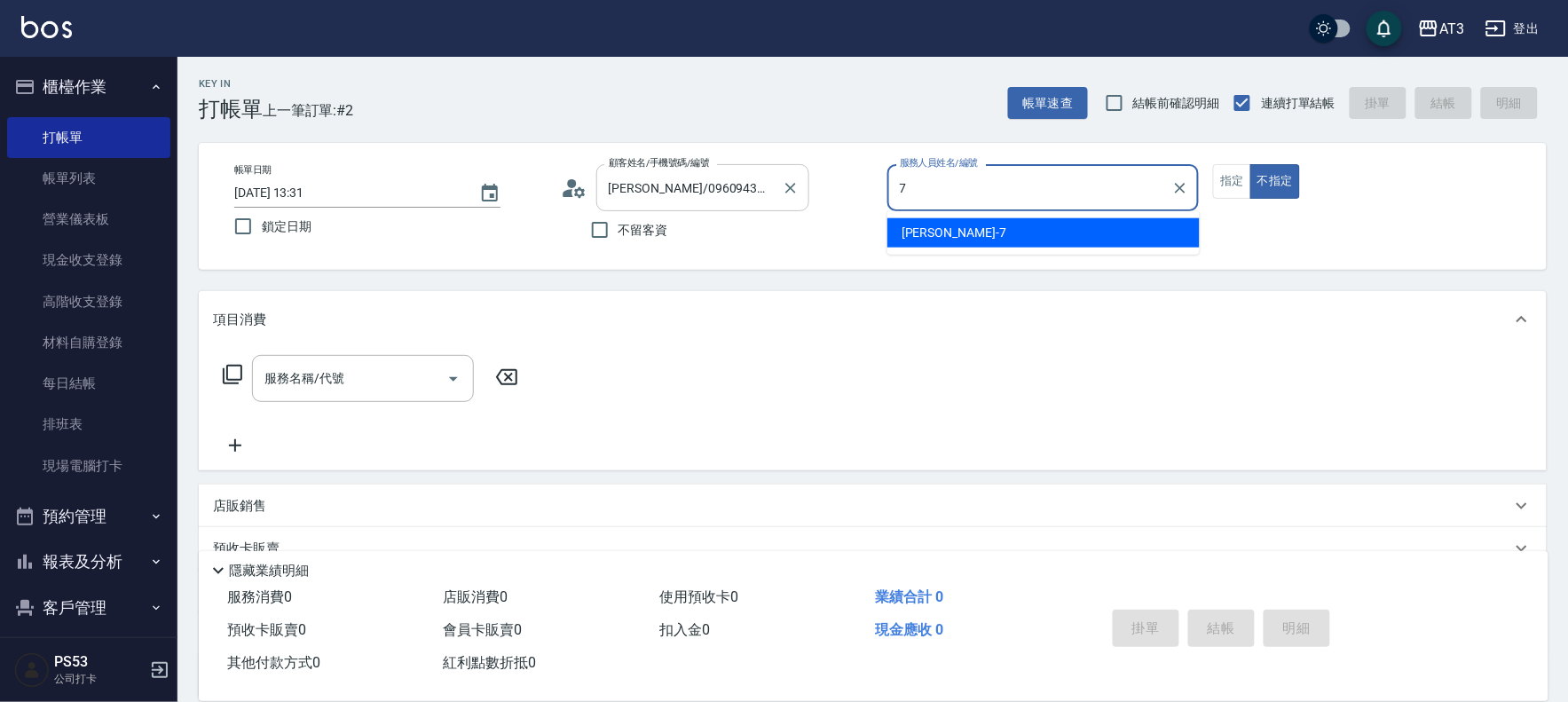
type input "子晴-7"
type button "false"
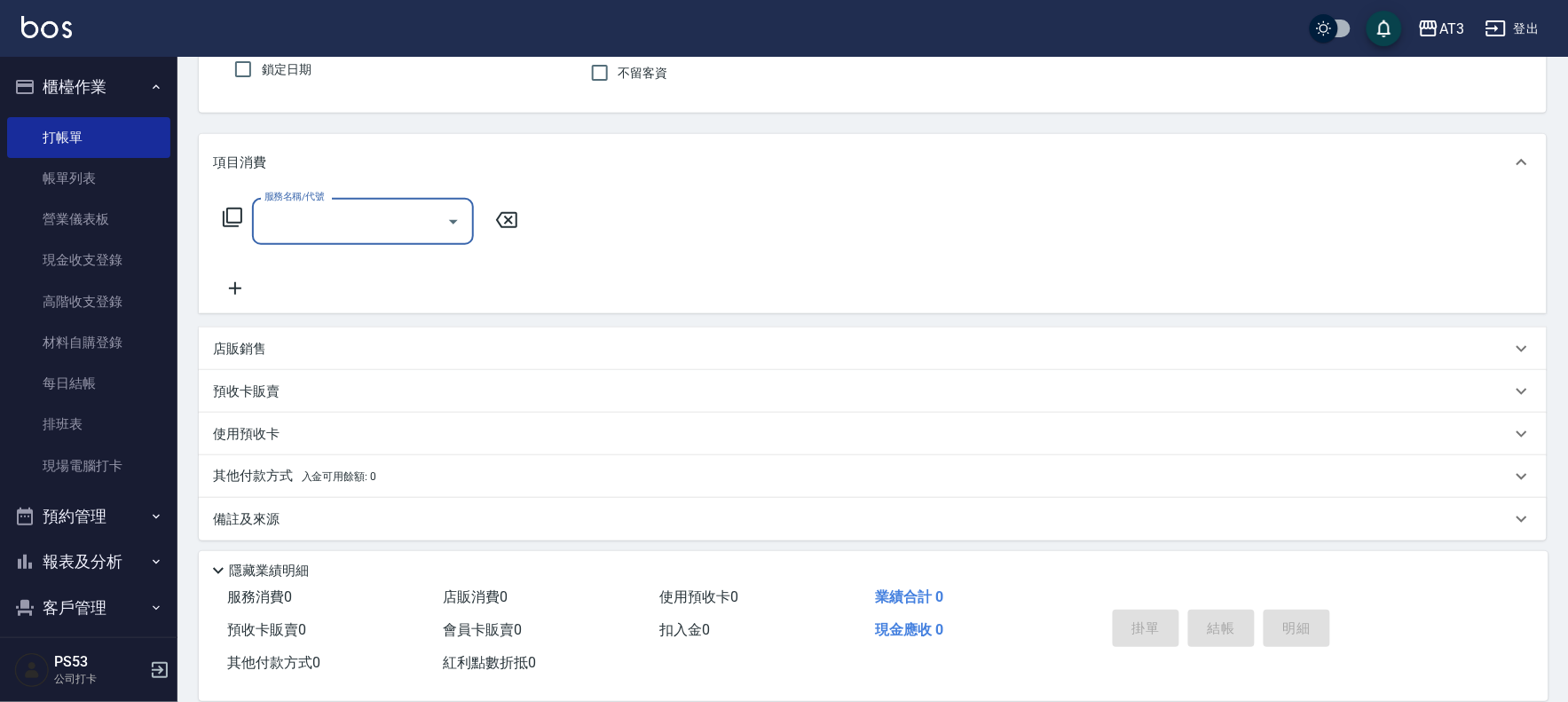
scroll to position [163, 0]
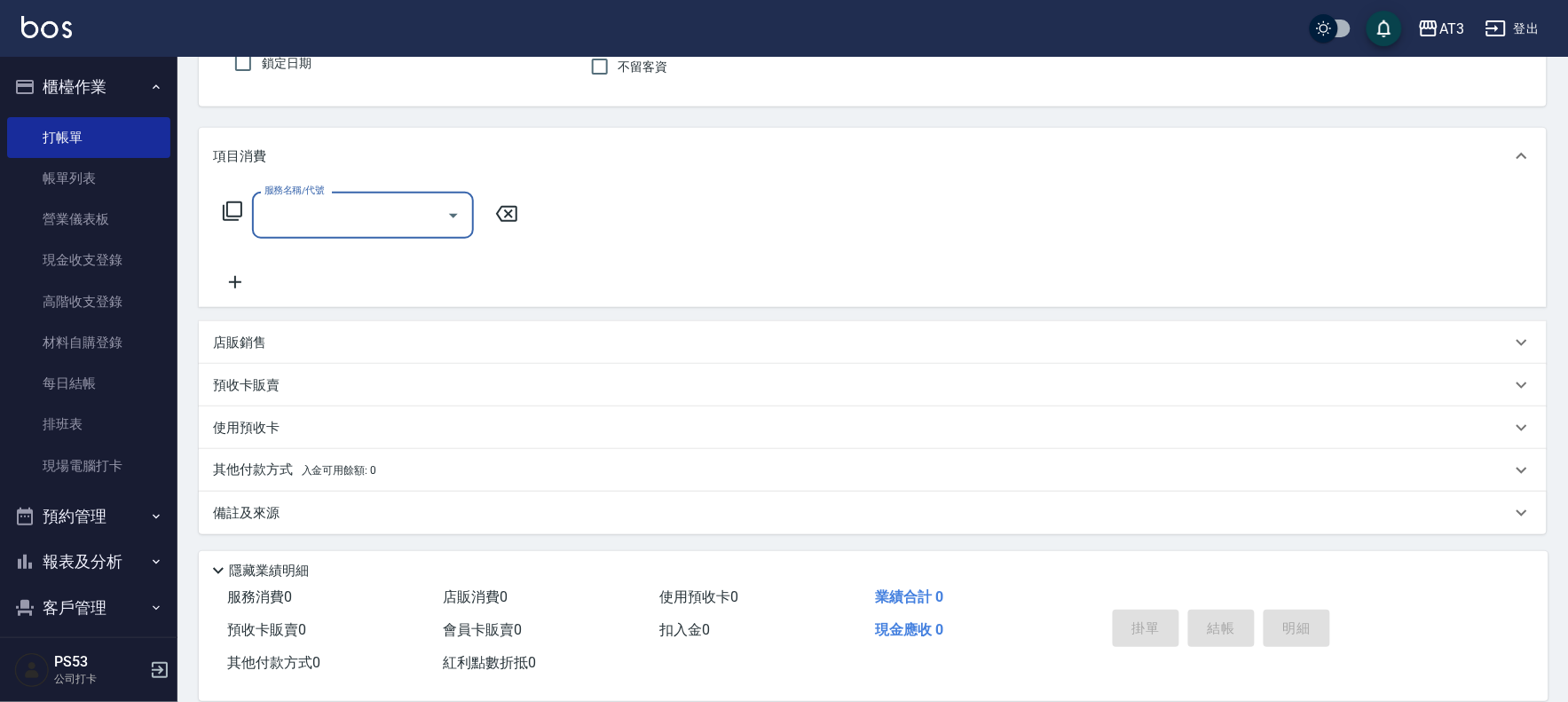
click at [525, 351] on div "店販銷售" at bounding box center [872, 342] width 1348 height 42
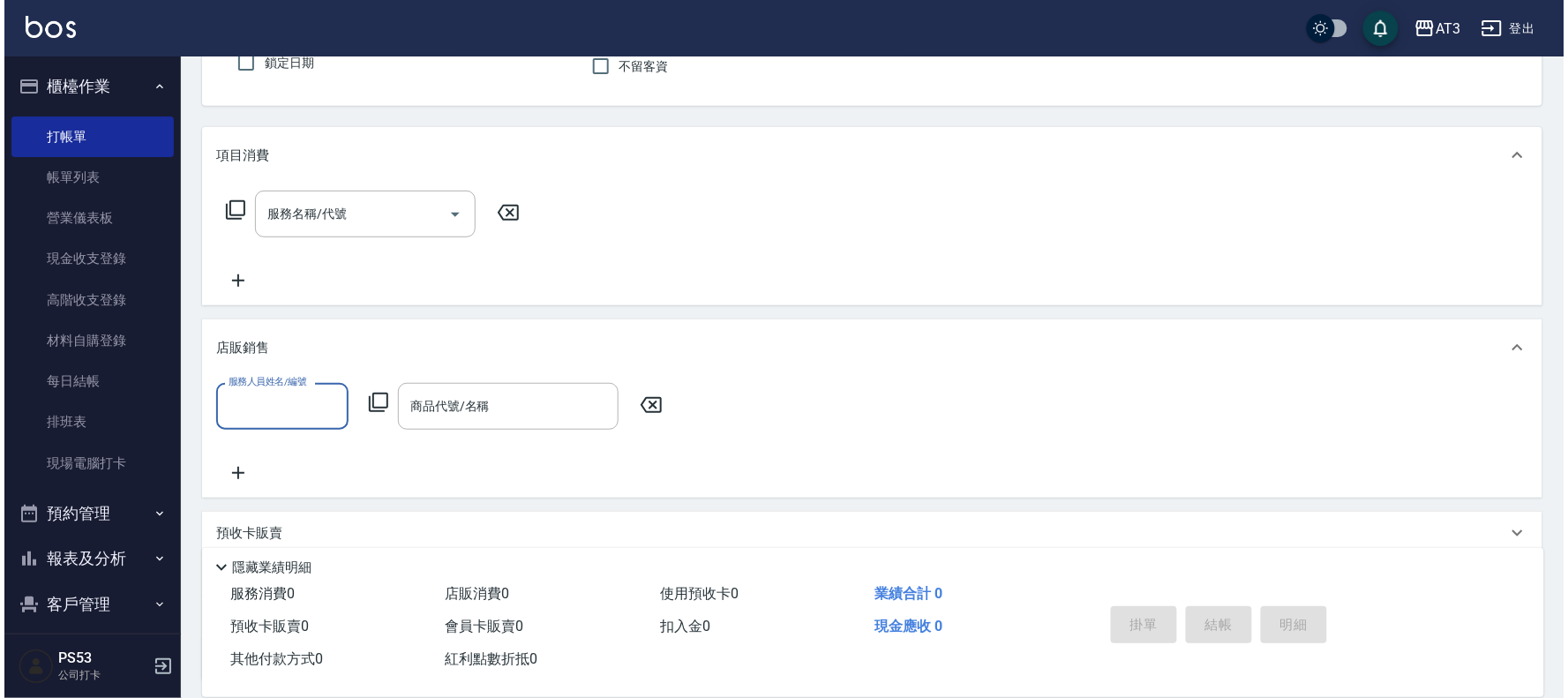
scroll to position [0, 0]
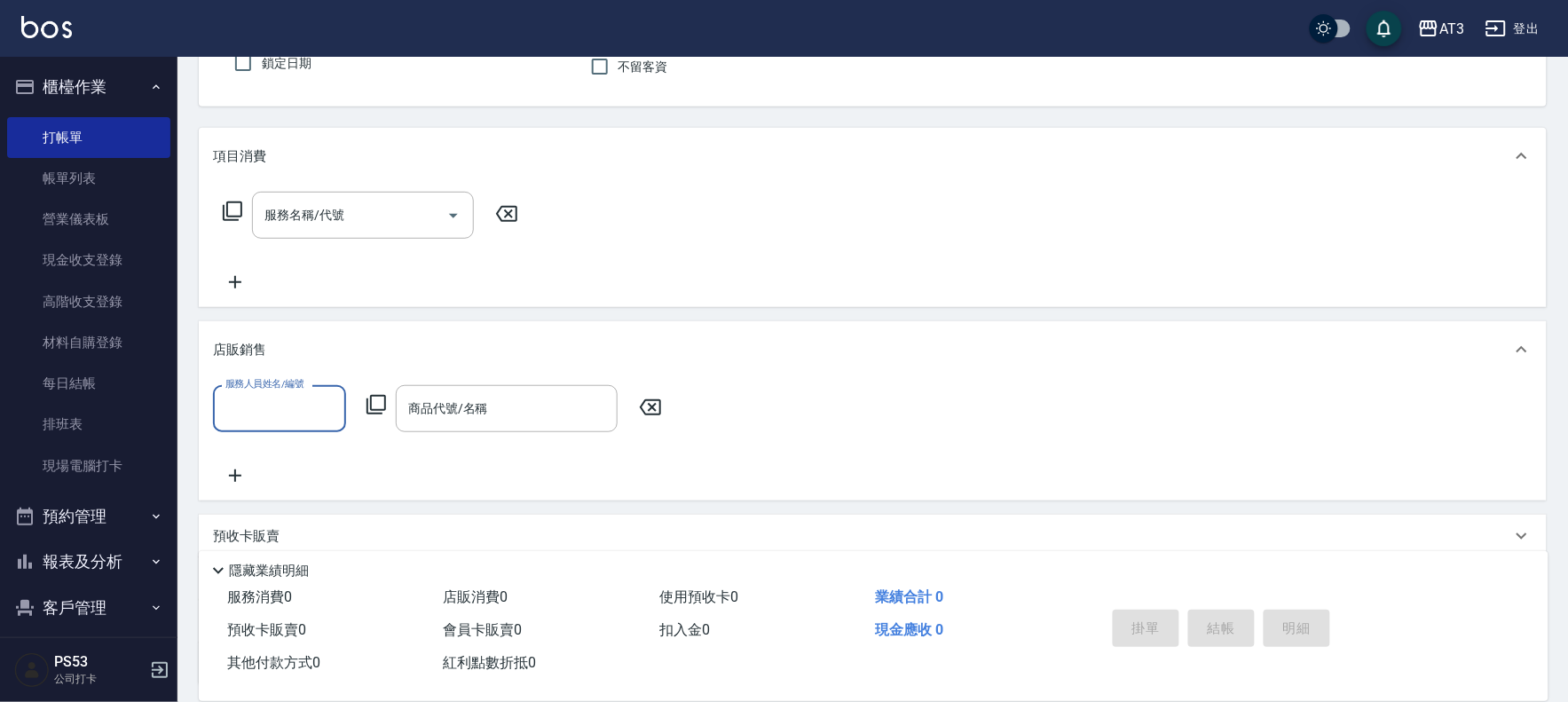
click at [374, 401] on icon at bounding box center [376, 405] width 22 height 22
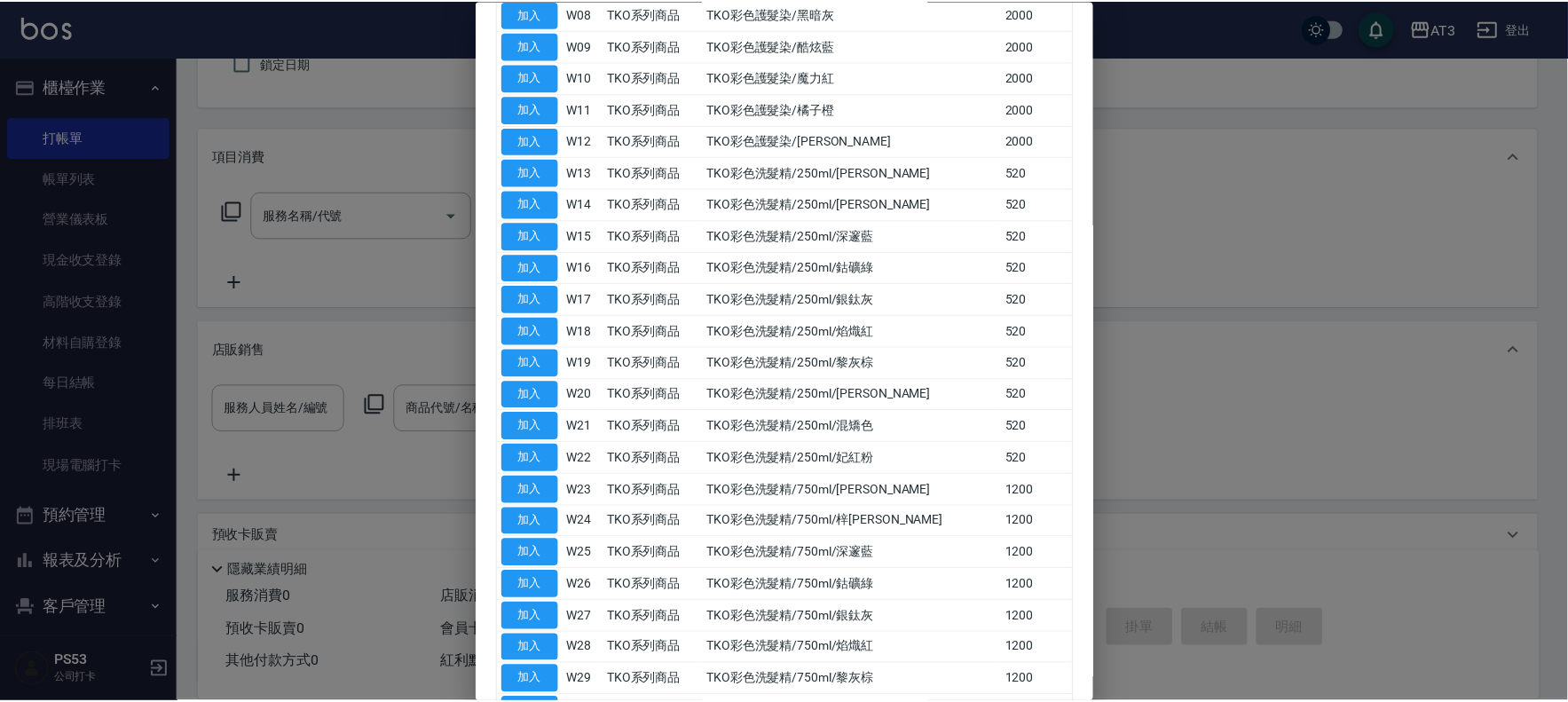
scroll to position [493, 0]
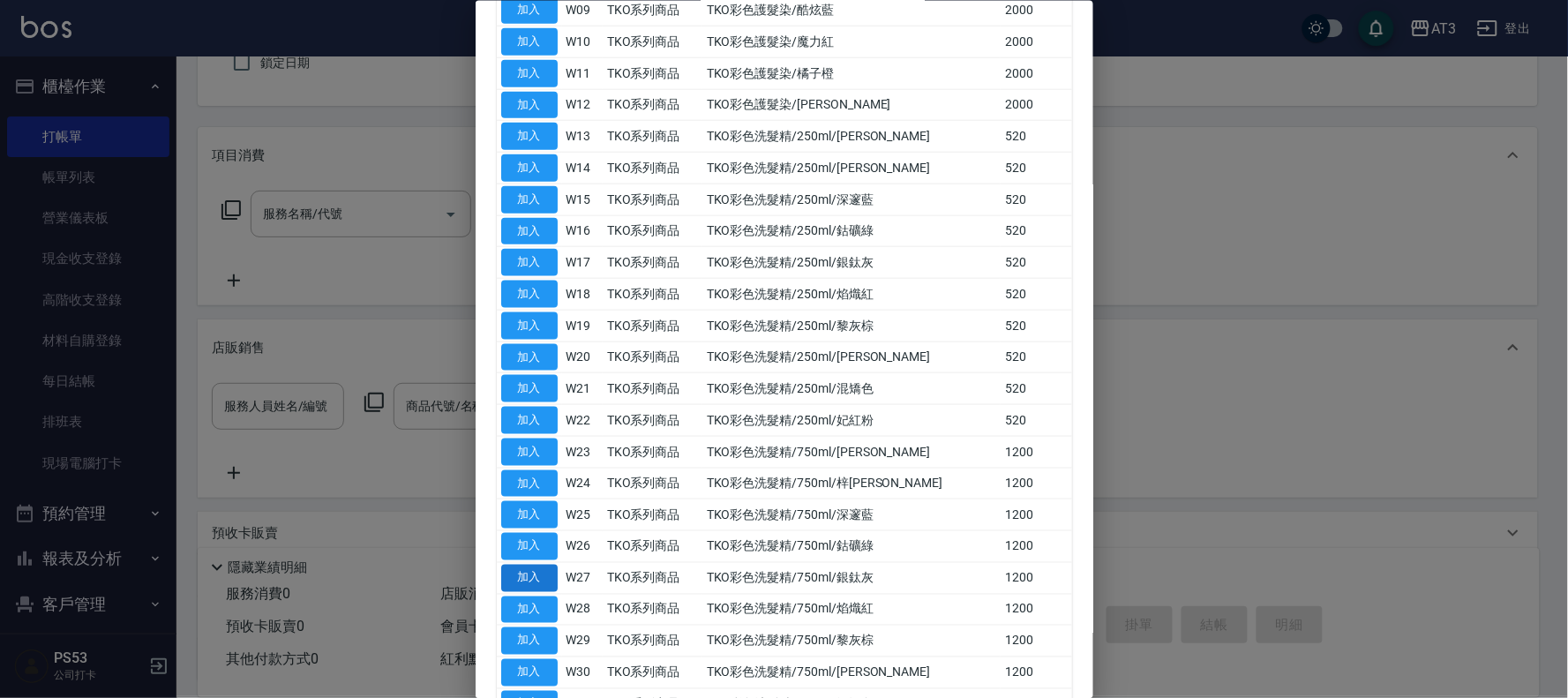
click at [522, 564] on button "加入" at bounding box center [530, 578] width 57 height 27
type input "TKO彩色洗髮精/750ml/銀鈦灰"
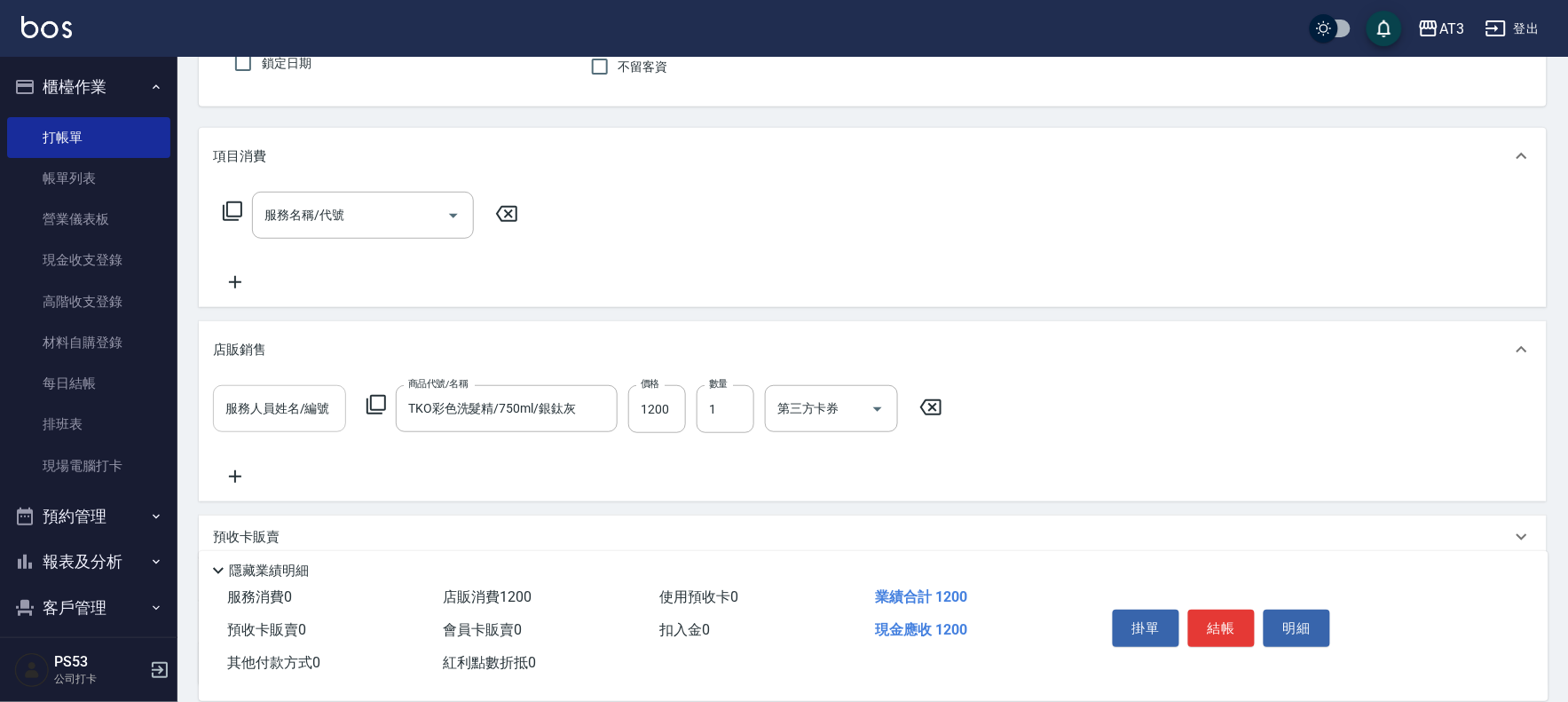
click at [295, 412] on input "服務人員姓名/編號" at bounding box center [279, 408] width 117 height 31
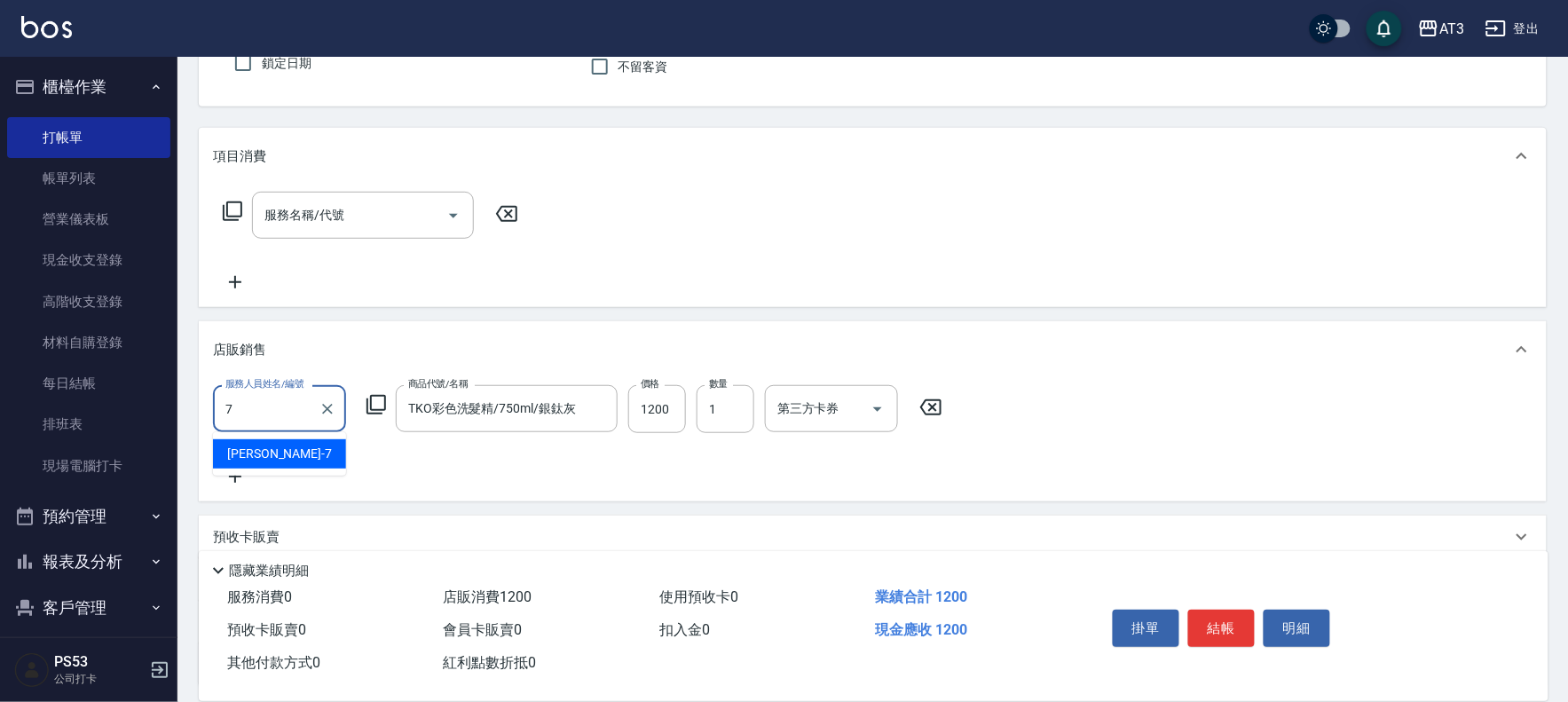
type input "子晴-7"
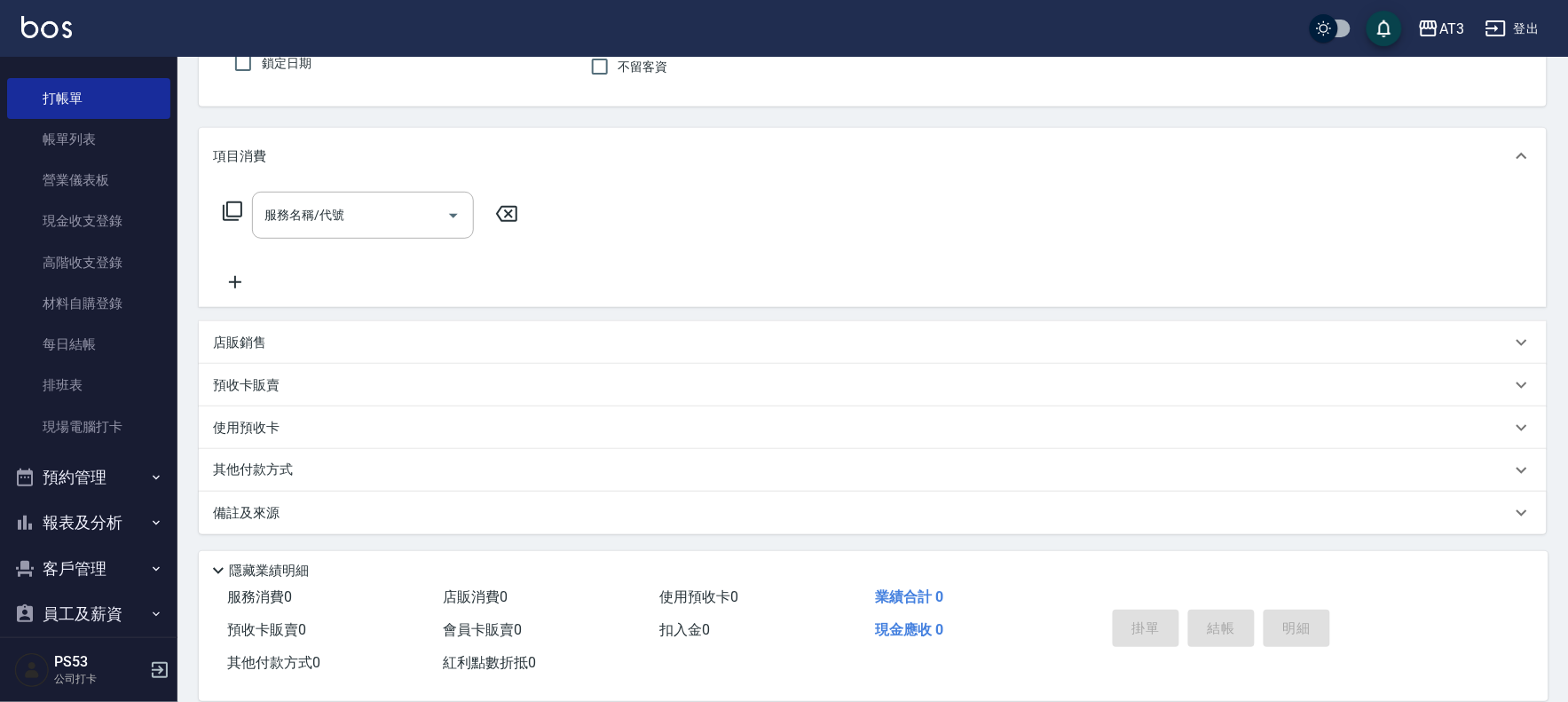
scroll to position [58, 0]
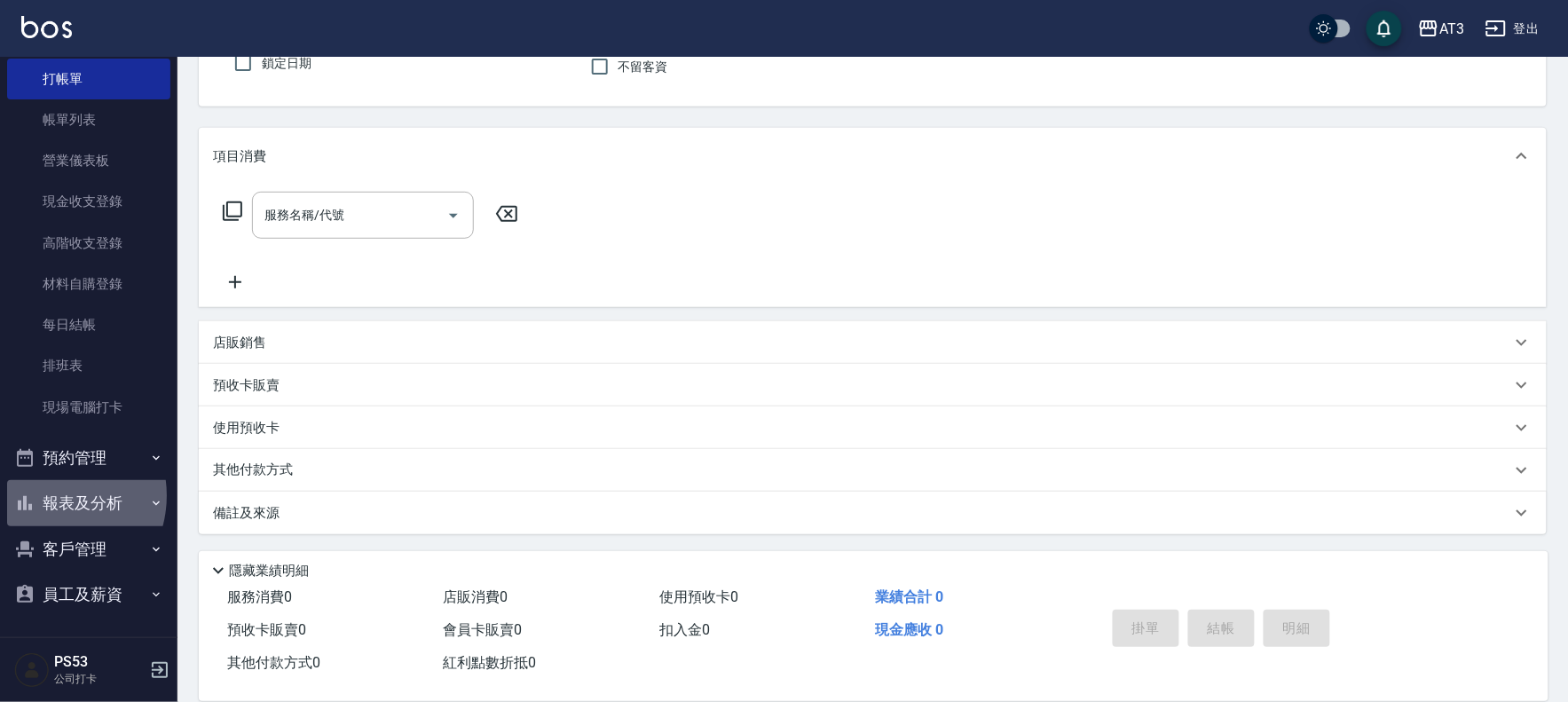
drag, startPoint x: 47, startPoint y: 496, endPoint x: 82, endPoint y: 490, distance: 35.5
click at [50, 496] on button "報表及分析" at bounding box center [88, 503] width 163 height 46
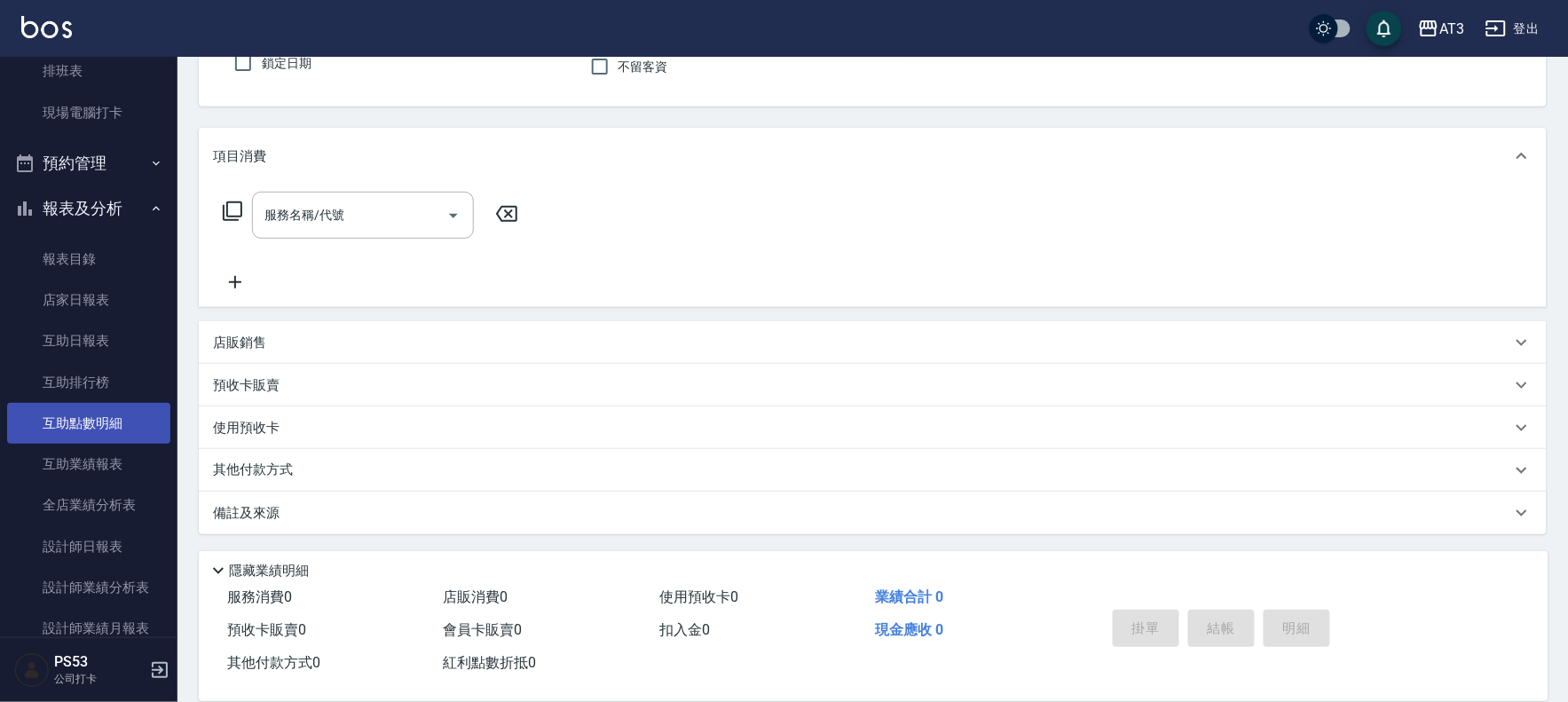
scroll to position [355, 0]
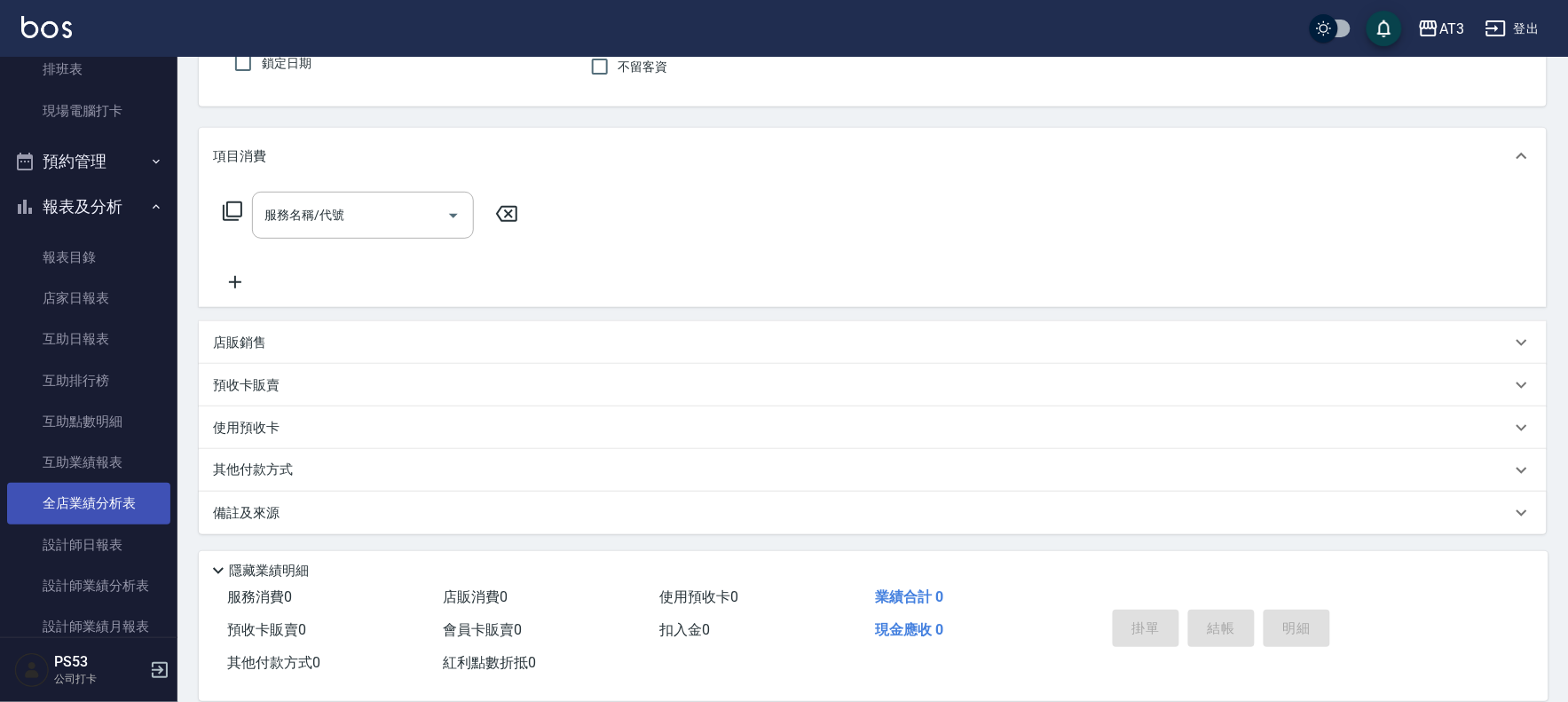
click at [93, 505] on link "全店業績分析表" at bounding box center [88, 503] width 163 height 40
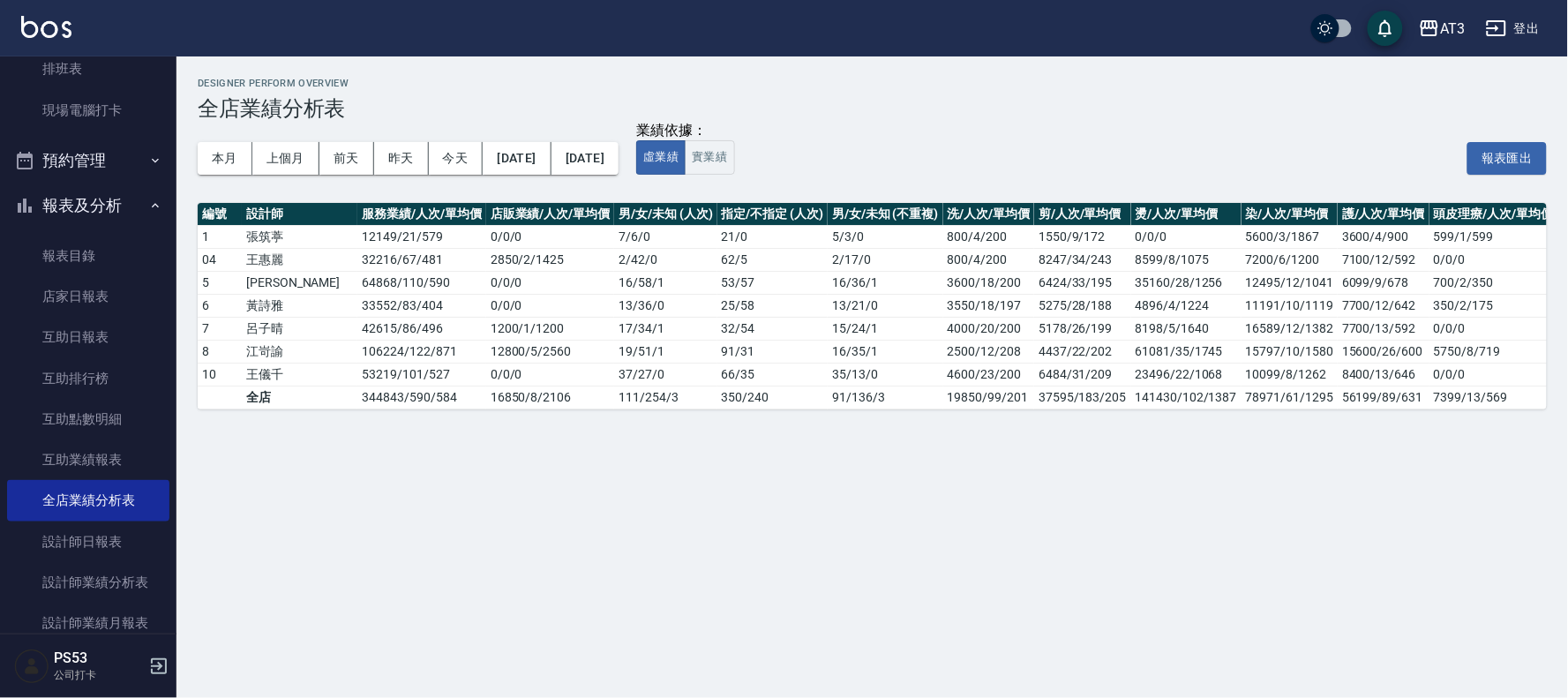
click at [196, 141] on div "Designer Perform Overview 全店業績分析表 本月 上個月 [DATE] [DATE] [DATE] [DATE] [DATE] 業績依…" at bounding box center [872, 243] width 1391 height 374
click at [215, 146] on button "本月" at bounding box center [225, 158] width 55 height 32
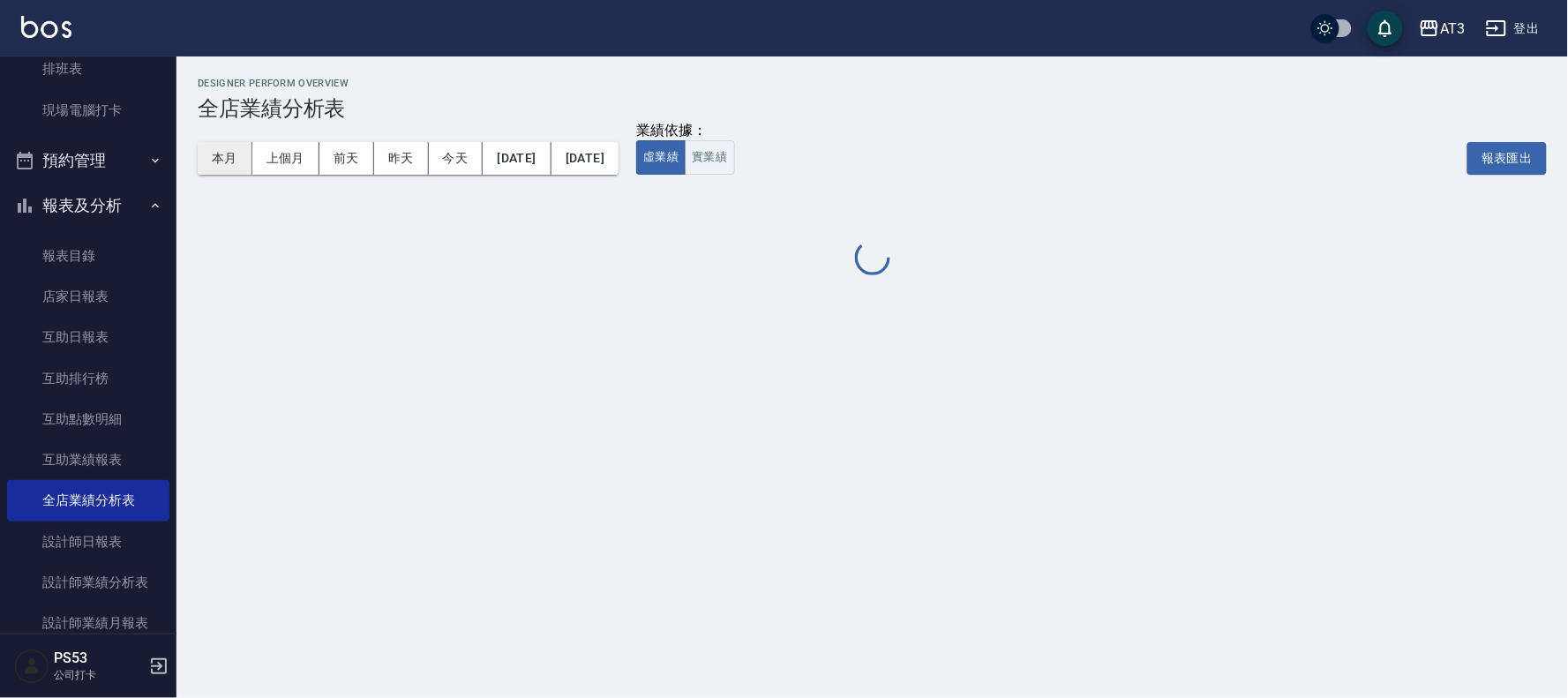
click at [215, 146] on button "本月" at bounding box center [225, 158] width 55 height 32
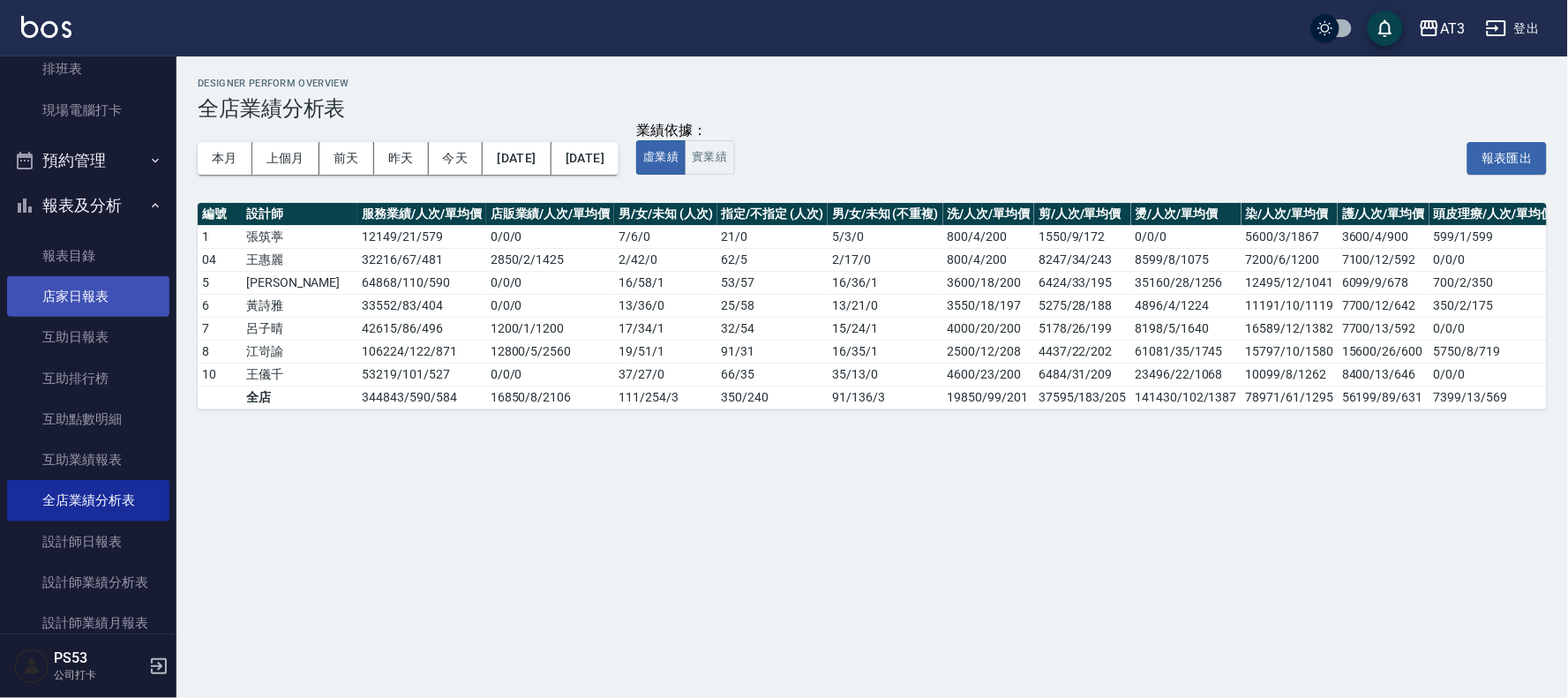
click at [90, 300] on link "店家日報表" at bounding box center [87, 295] width 162 height 40
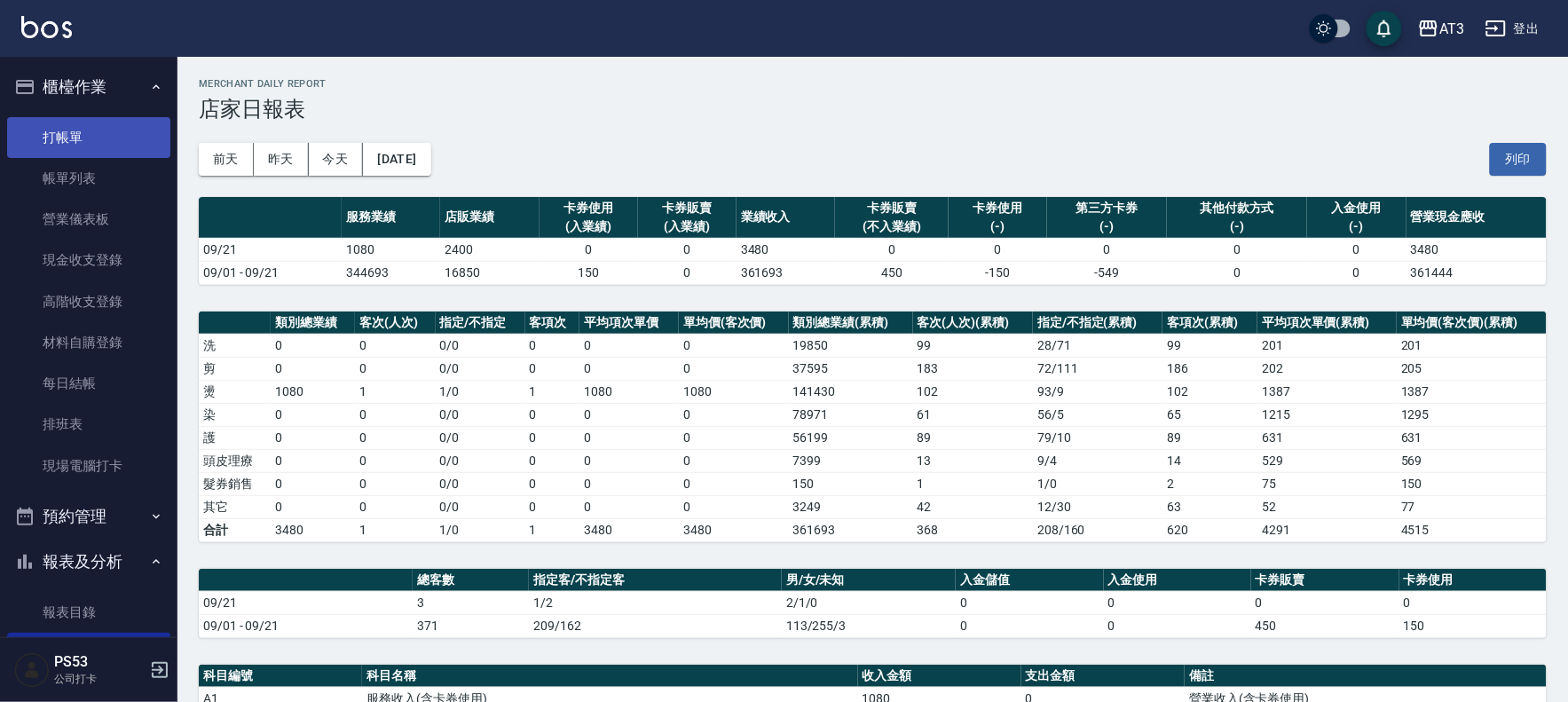
click at [81, 127] on link "打帳單" at bounding box center [88, 137] width 163 height 40
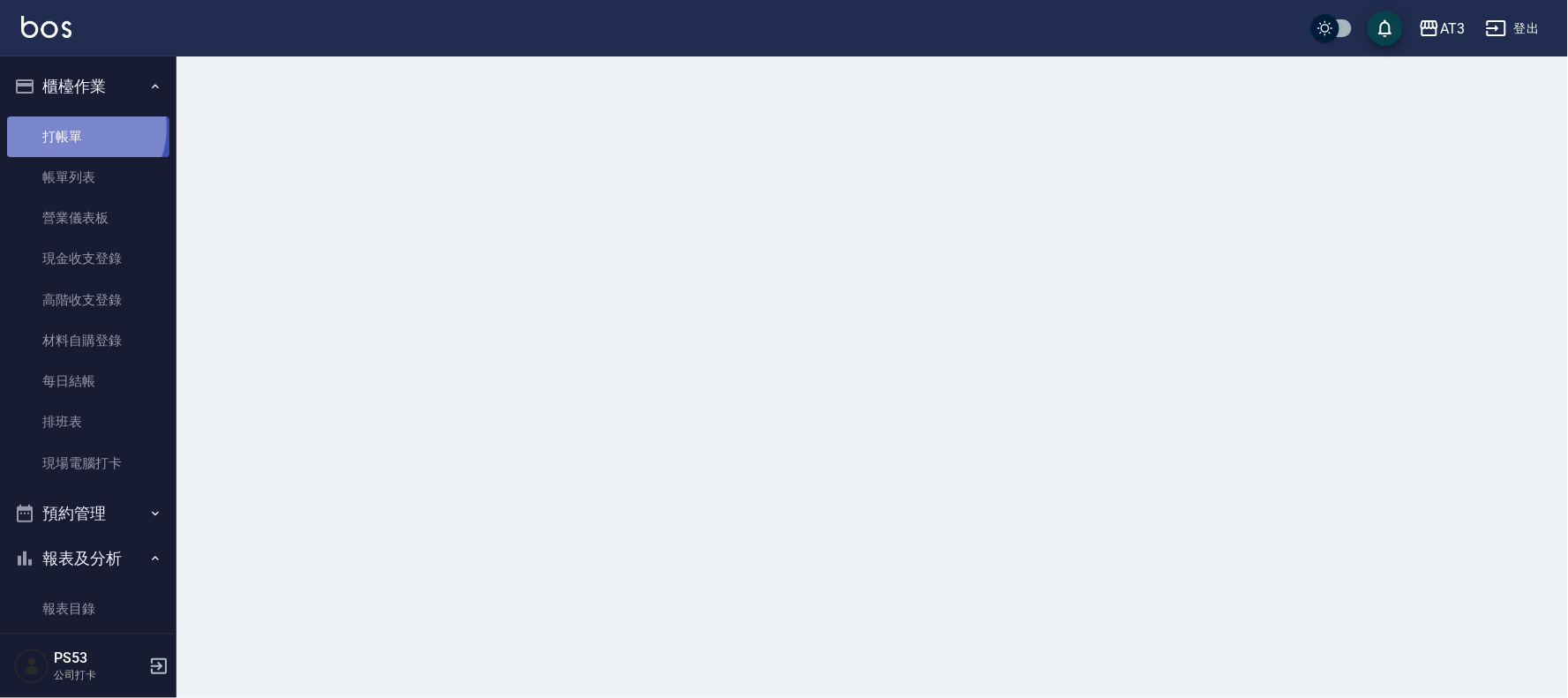
click at [80, 127] on link "打帳單" at bounding box center [87, 136] width 162 height 40
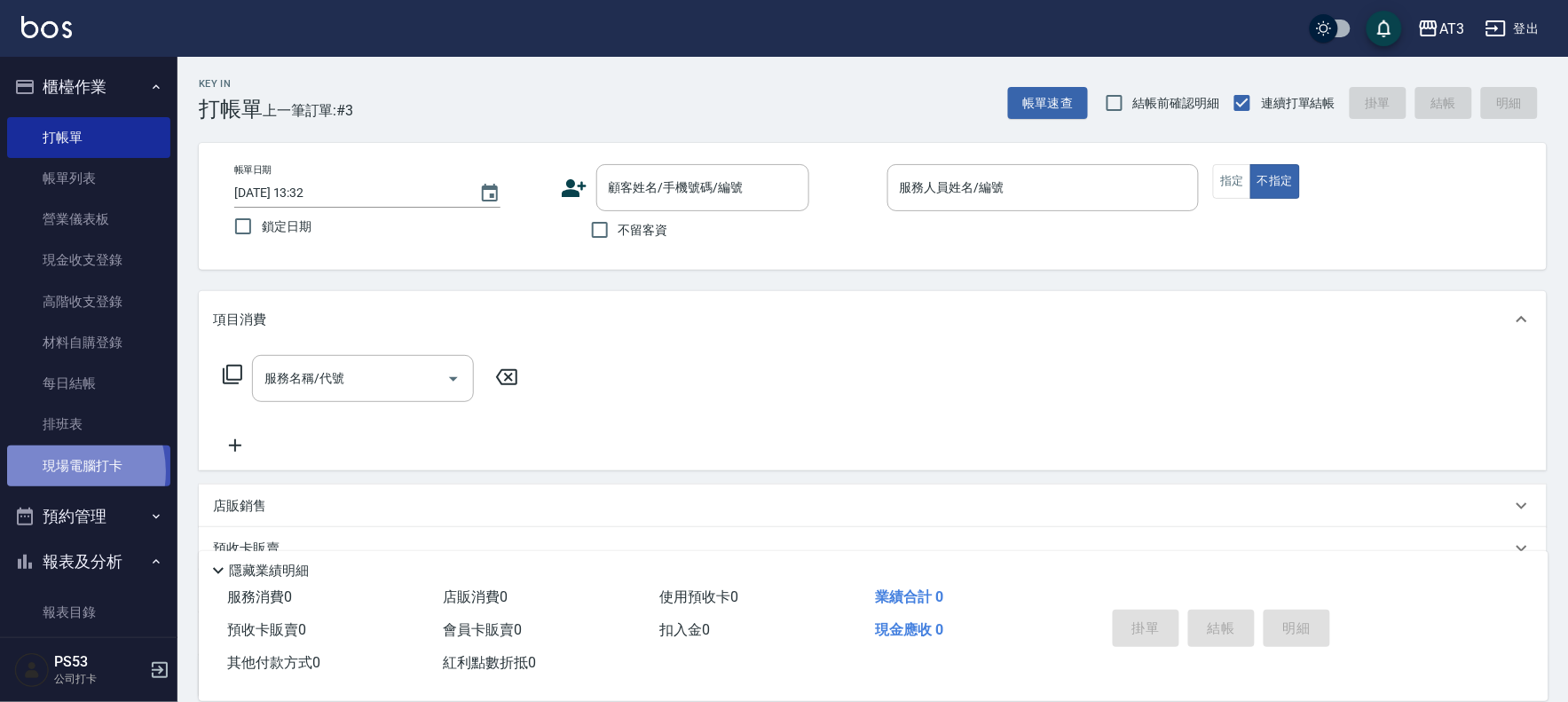
click at [57, 471] on link "現場電腦打卡" at bounding box center [88, 465] width 163 height 40
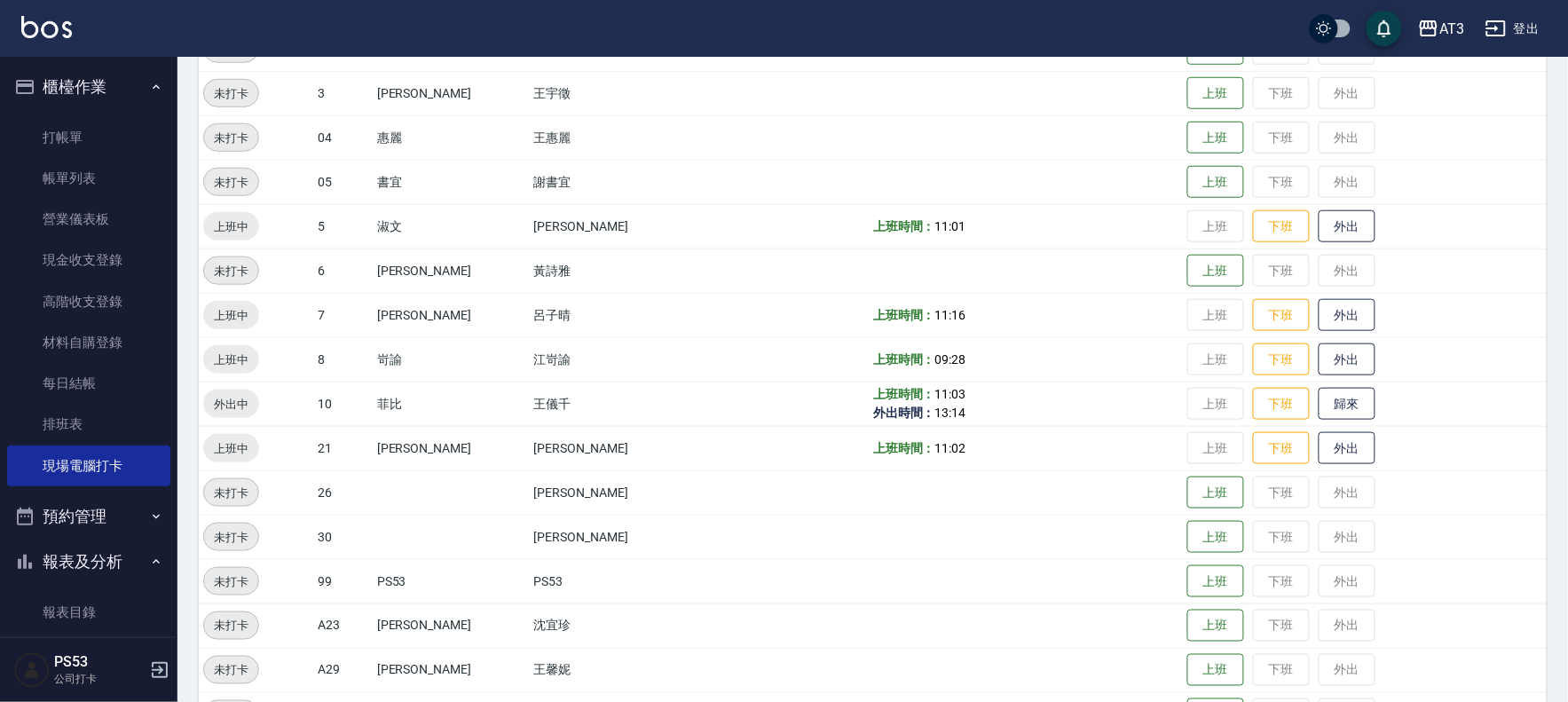
scroll to position [394, 0]
click at [1318, 402] on button "歸來" at bounding box center [1347, 403] width 57 height 31
